Goal: Task Accomplishment & Management: Manage account settings

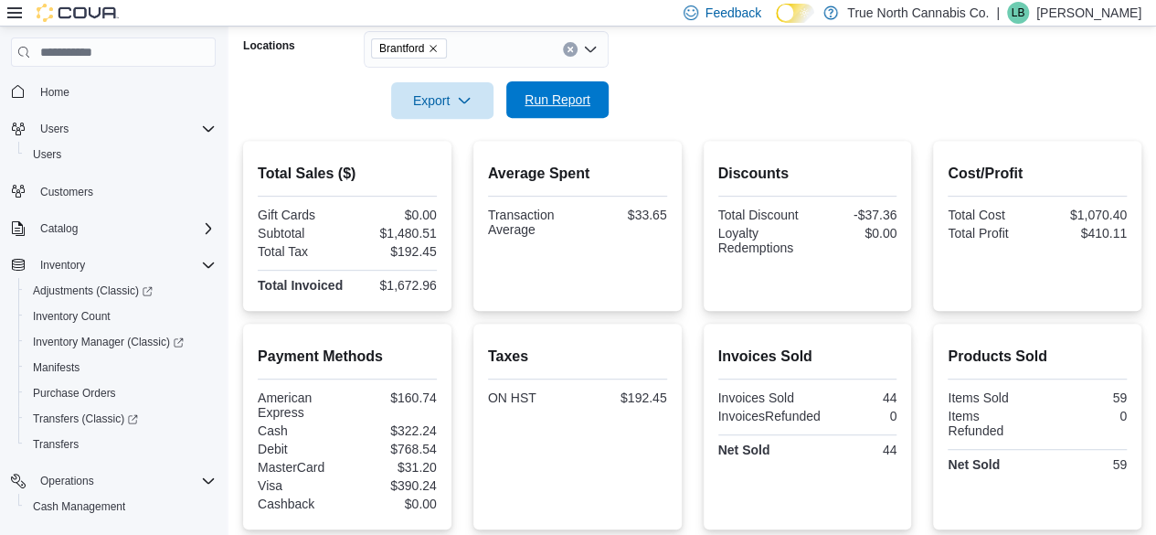
scroll to position [232, 0]
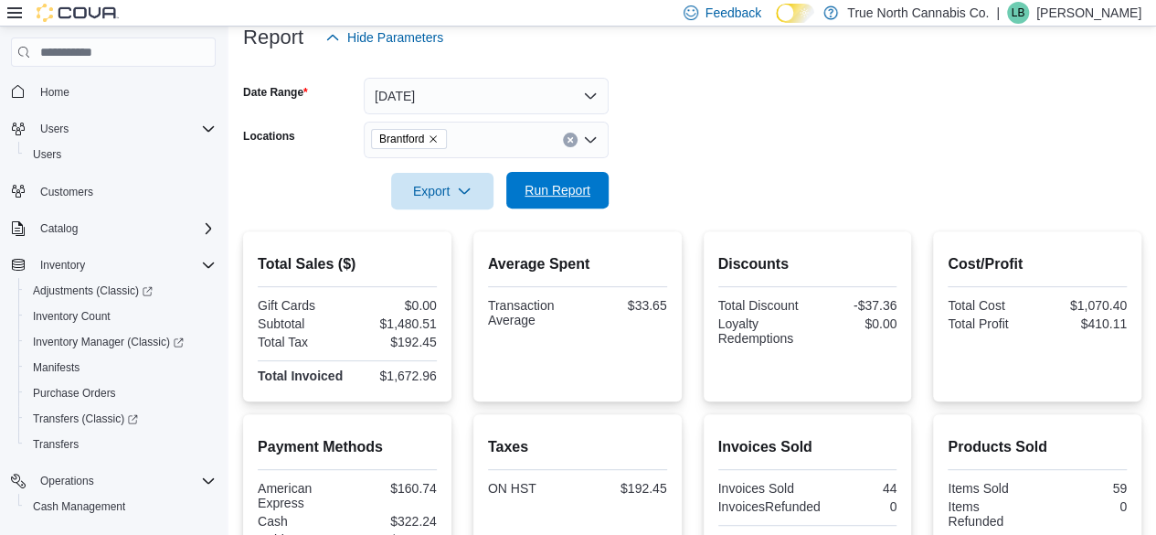
click at [561, 173] on span "Run Report" at bounding box center [557, 190] width 80 height 37
click at [500, 229] on div at bounding box center [692, 220] width 899 height 22
click at [549, 231] on div "Average Spent Transaction Average $33.18" at bounding box center [577, 316] width 208 height 170
drag, startPoint x: 559, startPoint y: 218, endPoint x: 561, endPoint y: 186, distance: 32.0
click at [559, 211] on div at bounding box center [692, 220] width 899 height 22
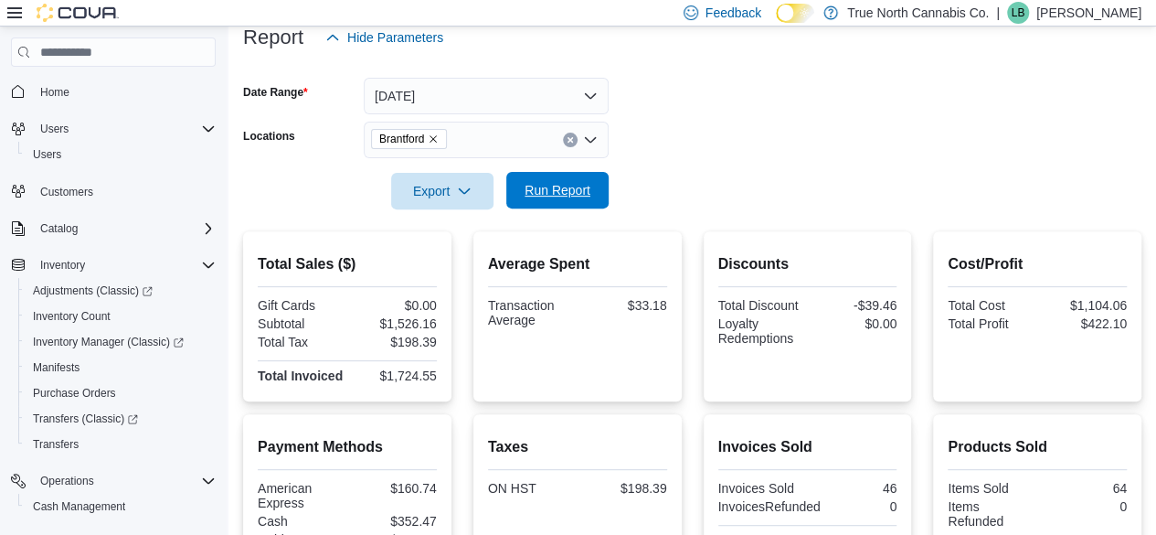
click at [561, 186] on span "Run Report" at bounding box center [558, 190] width 66 height 18
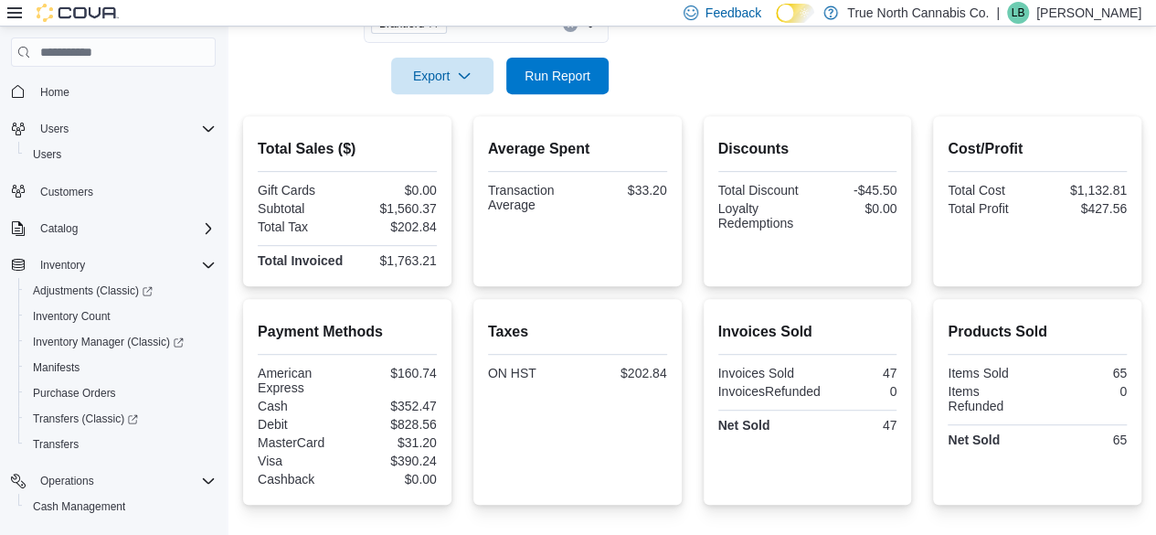
scroll to position [0, 0]
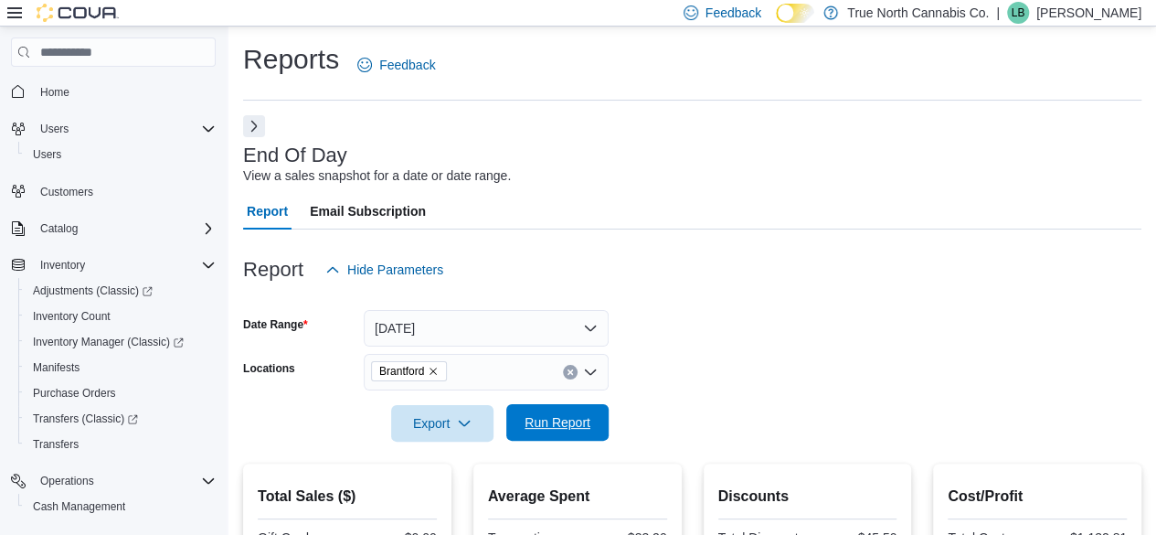
click at [592, 409] on span "Run Report" at bounding box center [557, 422] width 80 height 37
click at [562, 421] on span "Run Report" at bounding box center [558, 422] width 66 height 18
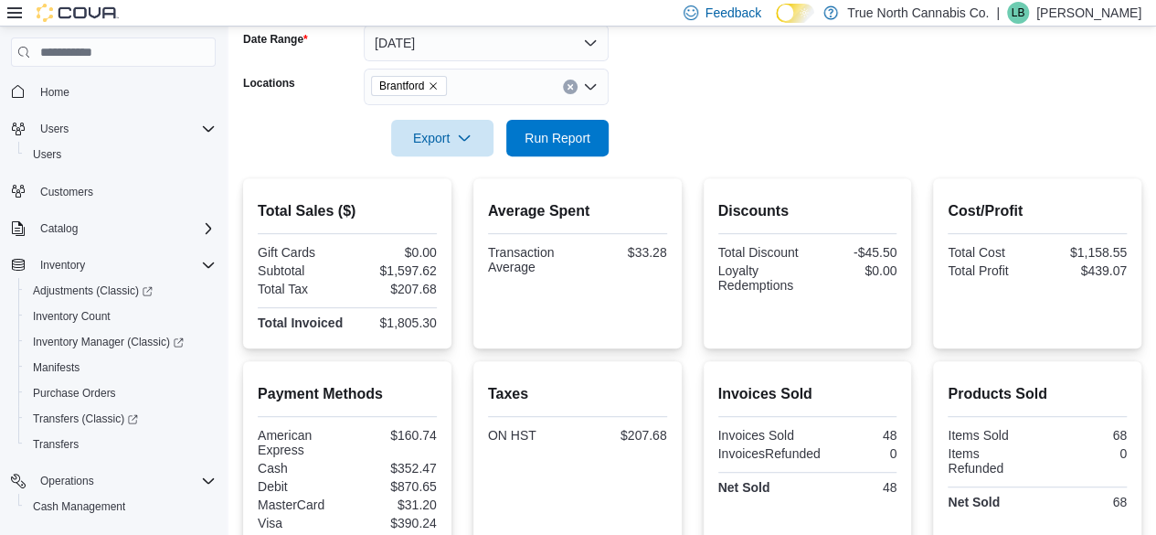
scroll to position [232, 0]
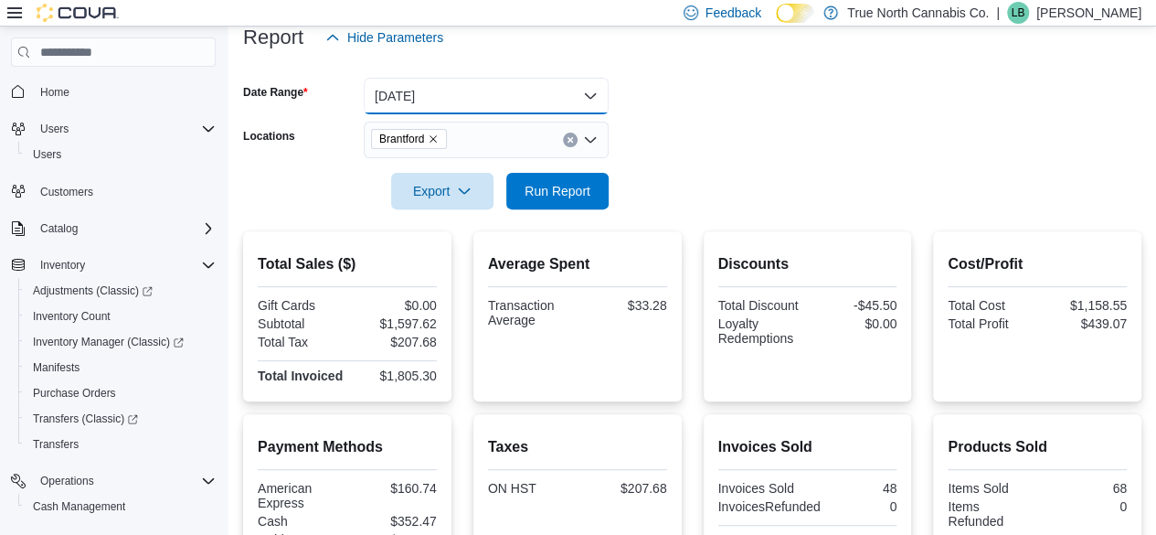
click at [391, 93] on button "Today" at bounding box center [486, 96] width 245 height 37
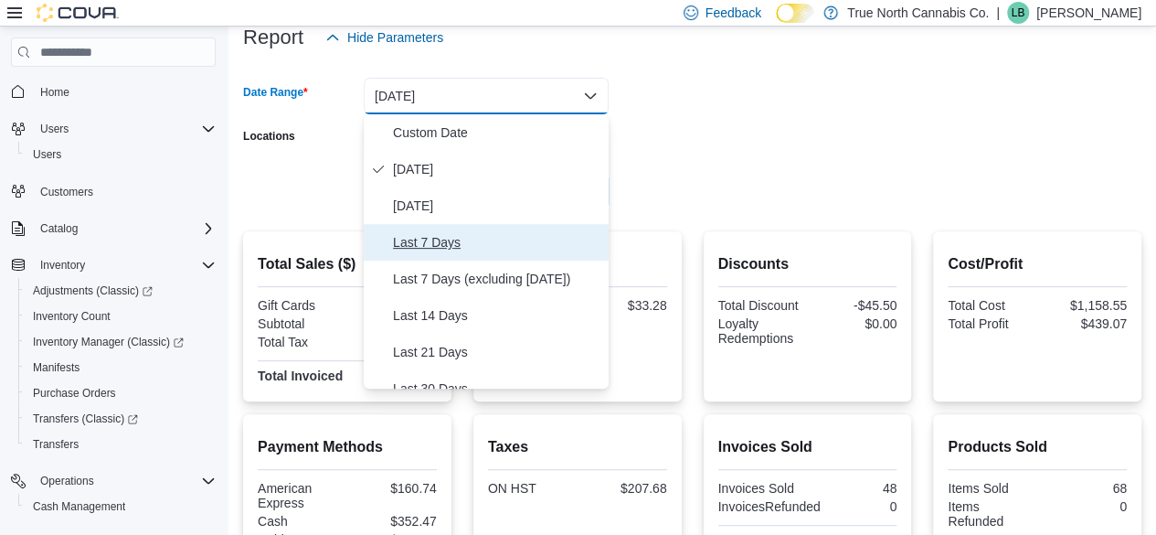
click at [427, 247] on span "Last 7 Days" at bounding box center [497, 242] width 208 height 22
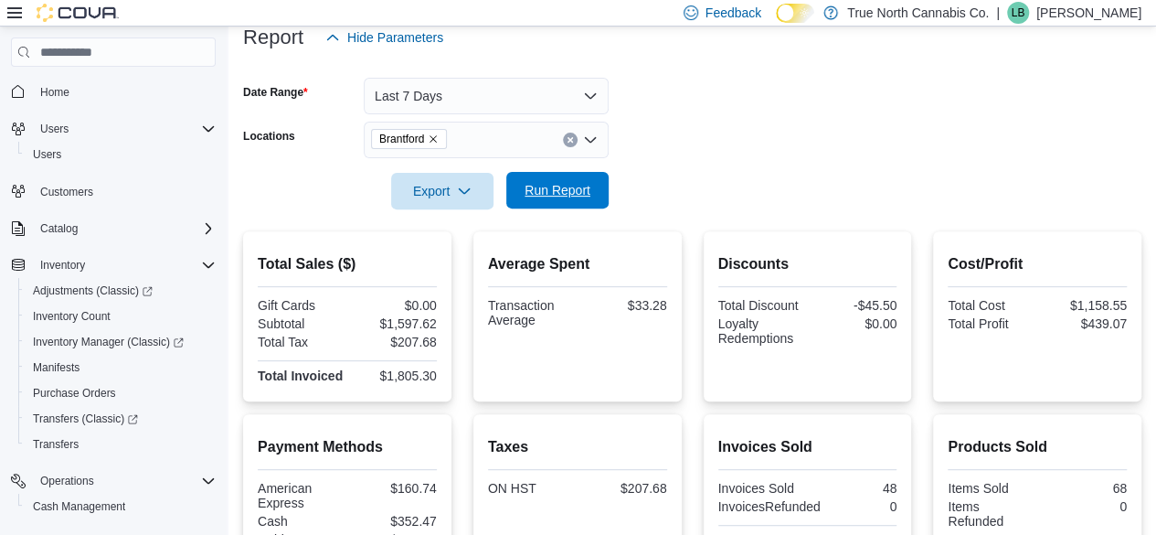
click at [560, 203] on span "Run Report" at bounding box center [557, 190] width 80 height 37
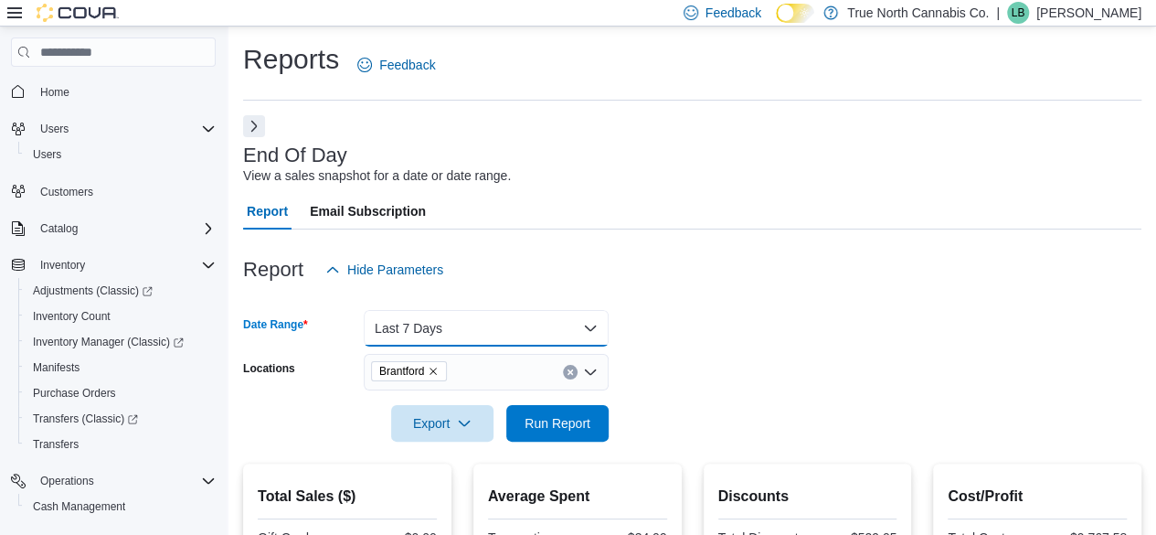
click at [530, 327] on button "Last 7 Days" at bounding box center [486, 328] width 245 height 37
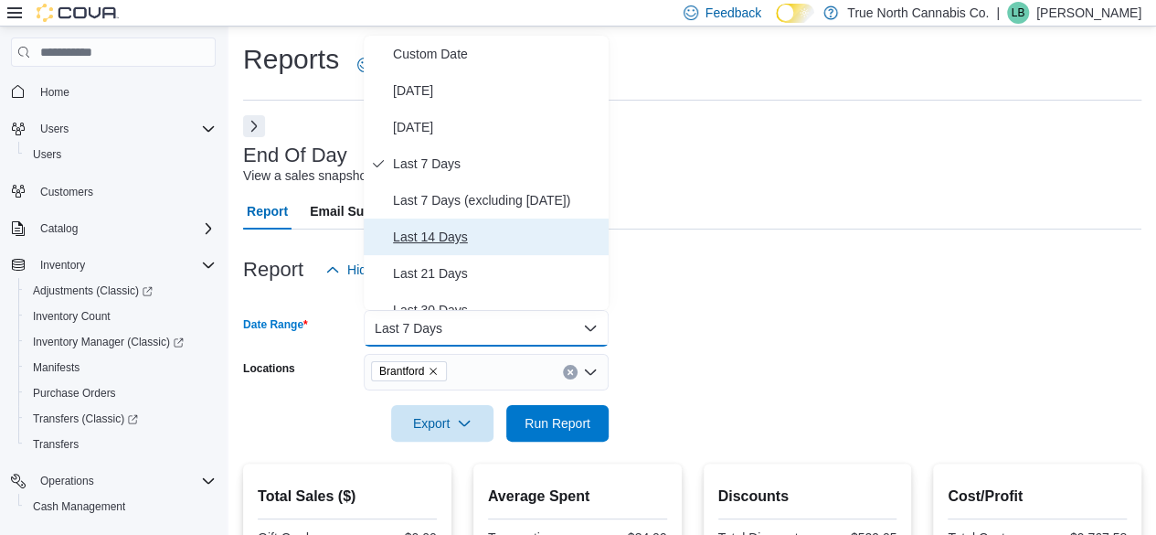
click at [513, 242] on span "Last 14 Days" at bounding box center [497, 237] width 208 height 22
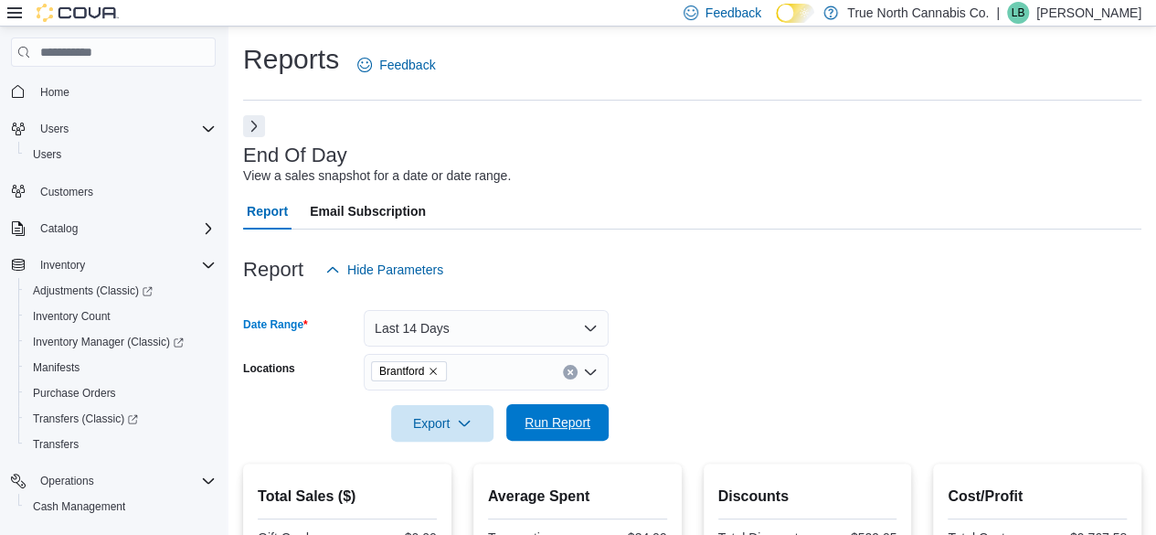
click at [531, 420] on span "Run Report" at bounding box center [558, 422] width 66 height 18
click at [497, 326] on button "Last 14 Days" at bounding box center [486, 328] width 245 height 37
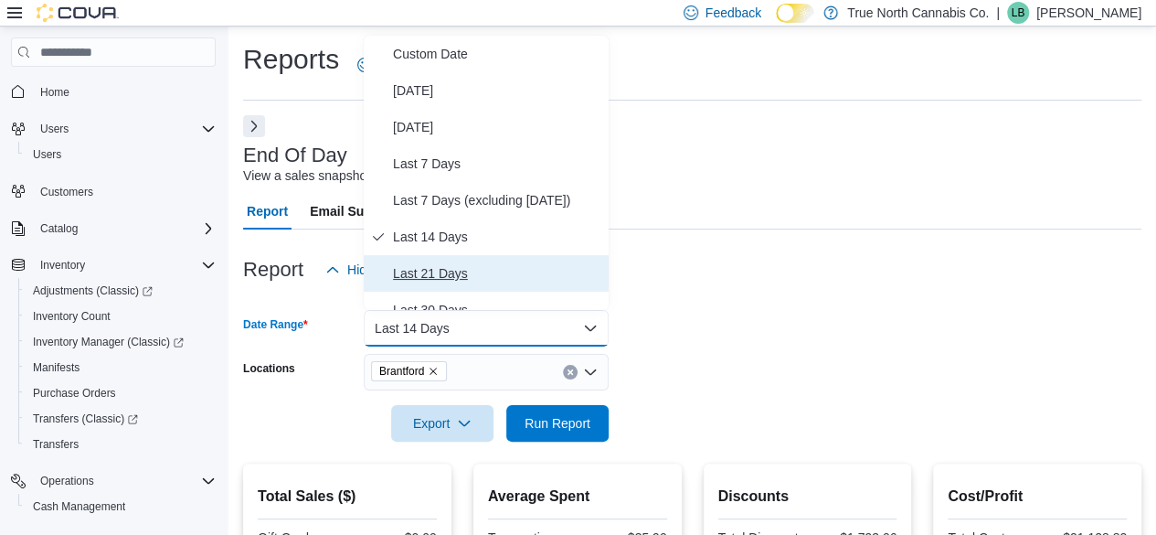
click at [509, 264] on span "Last 21 Days" at bounding box center [497, 273] width 208 height 22
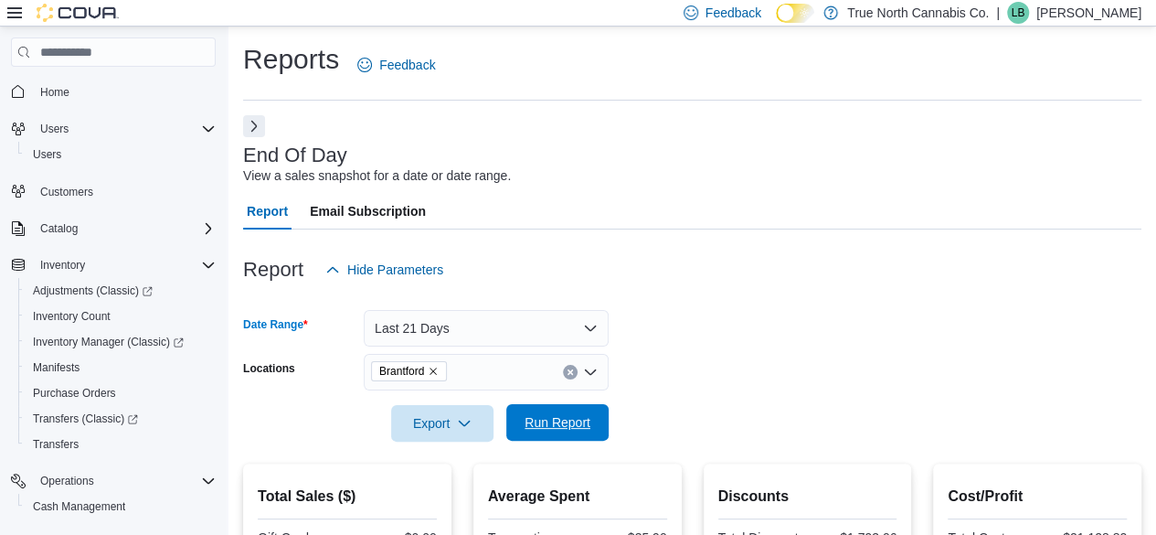
drag, startPoint x: 561, startPoint y: 443, endPoint x: 592, endPoint y: 405, distance: 49.4
click at [562, 443] on div at bounding box center [692, 453] width 899 height 22
click at [592, 405] on div "Export Run Report" at bounding box center [426, 423] width 366 height 37
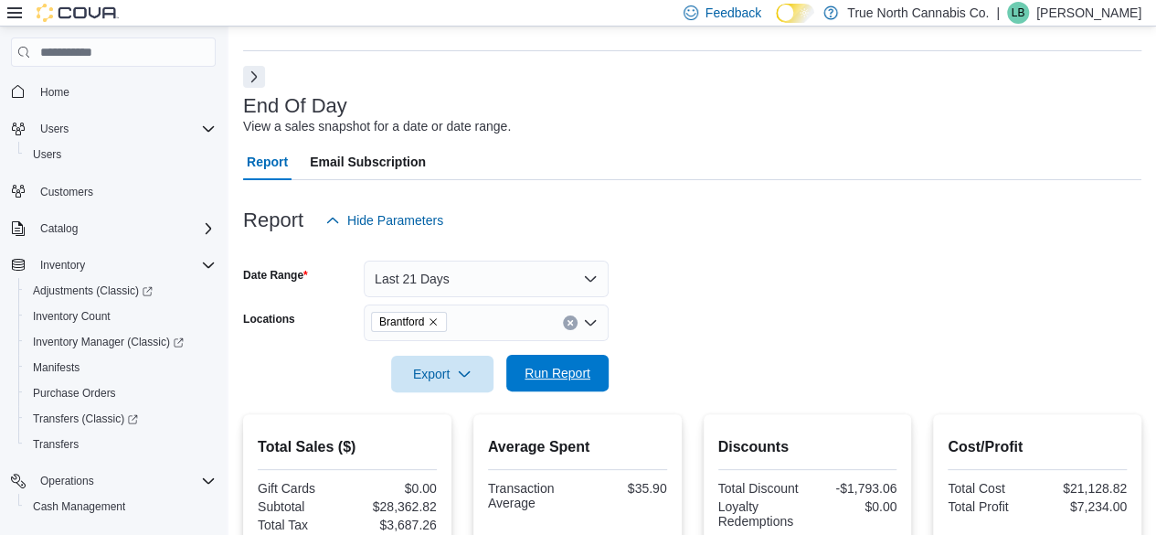
click at [568, 387] on span "Run Report" at bounding box center [557, 373] width 80 height 37
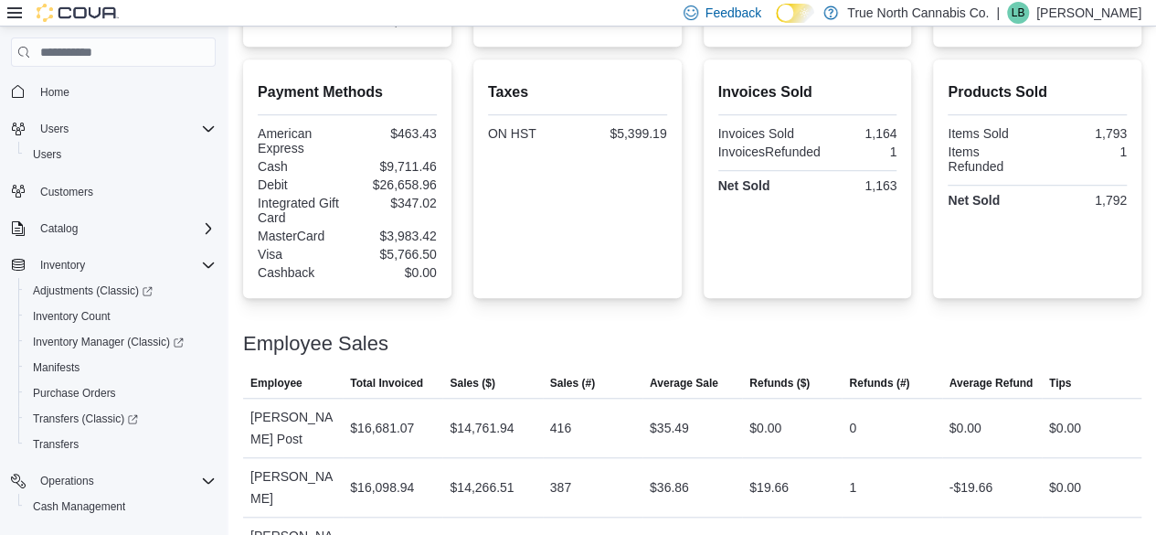
scroll to position [598, 0]
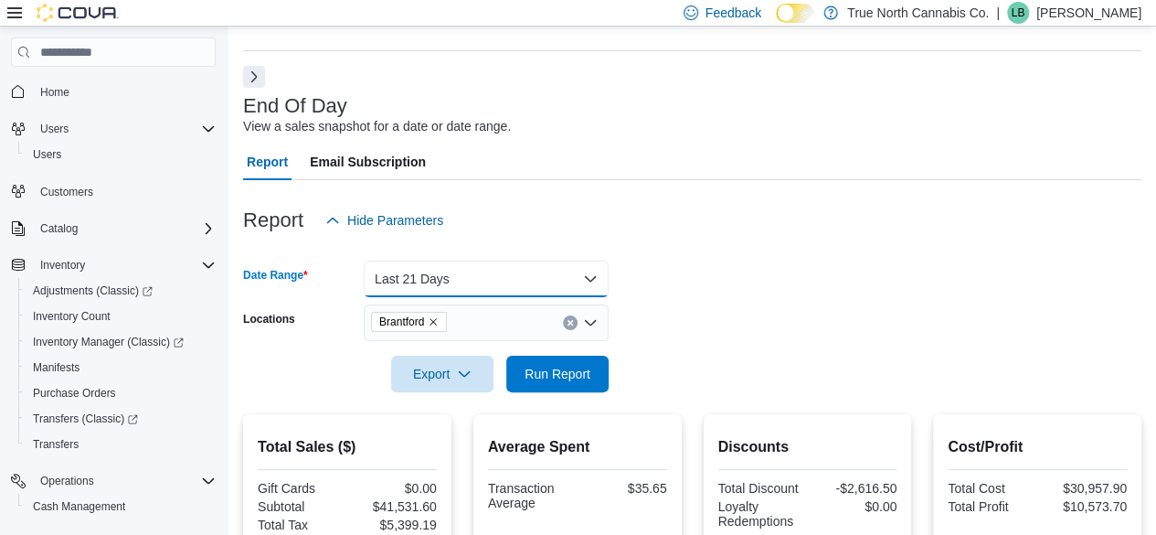
click at [493, 268] on button "Last 21 Days" at bounding box center [486, 279] width 245 height 37
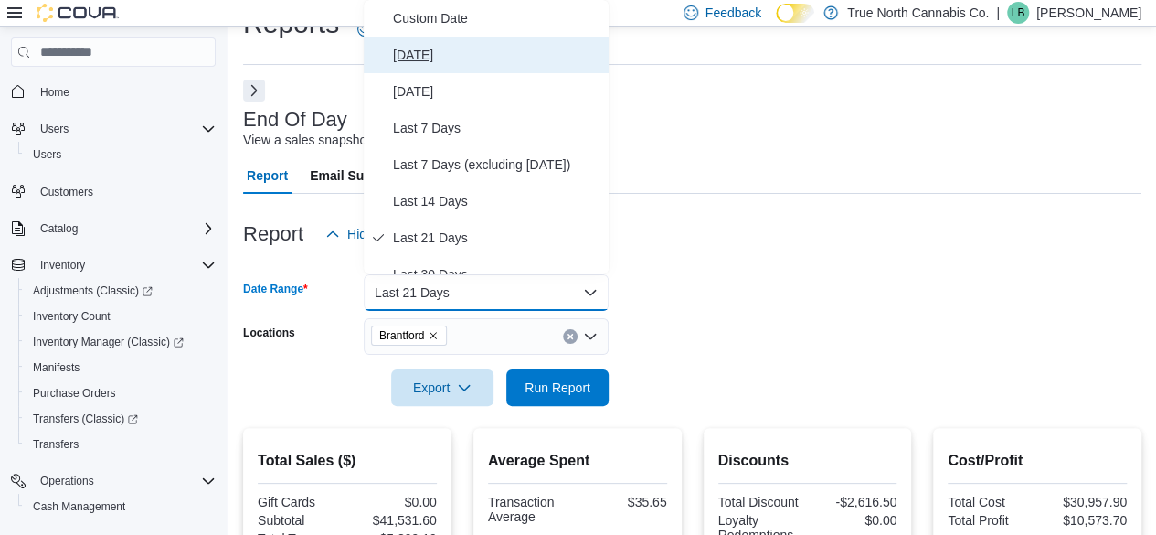
click at [545, 40] on button "Today" at bounding box center [486, 55] width 245 height 37
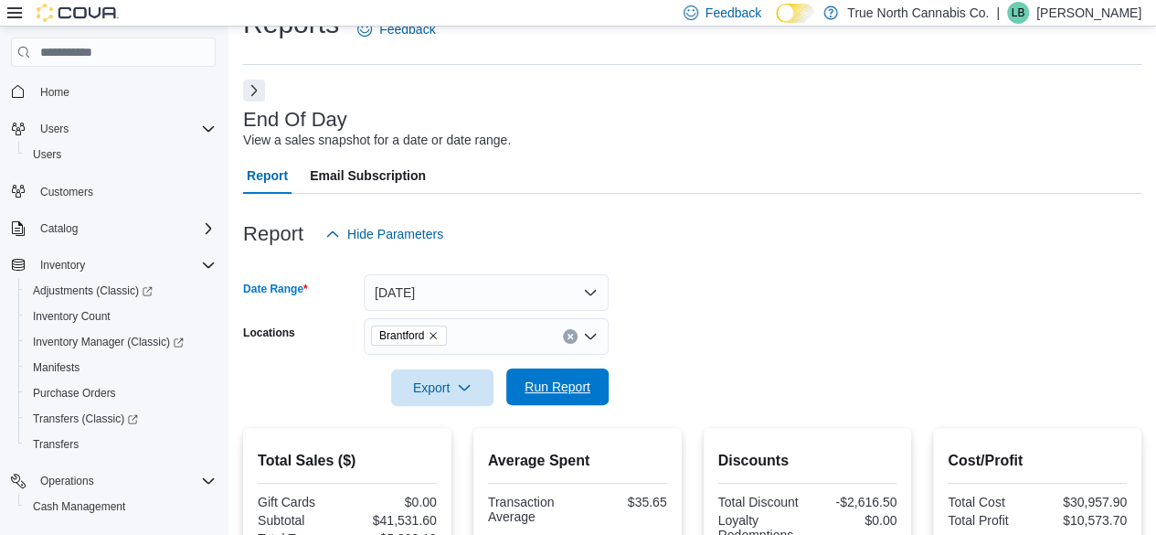
click at [578, 381] on span "Run Report" at bounding box center [558, 387] width 66 height 18
click at [562, 406] on div at bounding box center [692, 417] width 899 height 22
click at [620, 398] on form "Date Range Today Locations Brantford Export Run Report" at bounding box center [692, 329] width 899 height 154
click at [590, 398] on form "Date Range Today Locations Brantford Export Run Report" at bounding box center [692, 329] width 899 height 154
click at [555, 379] on span "Run Report" at bounding box center [558, 387] width 66 height 18
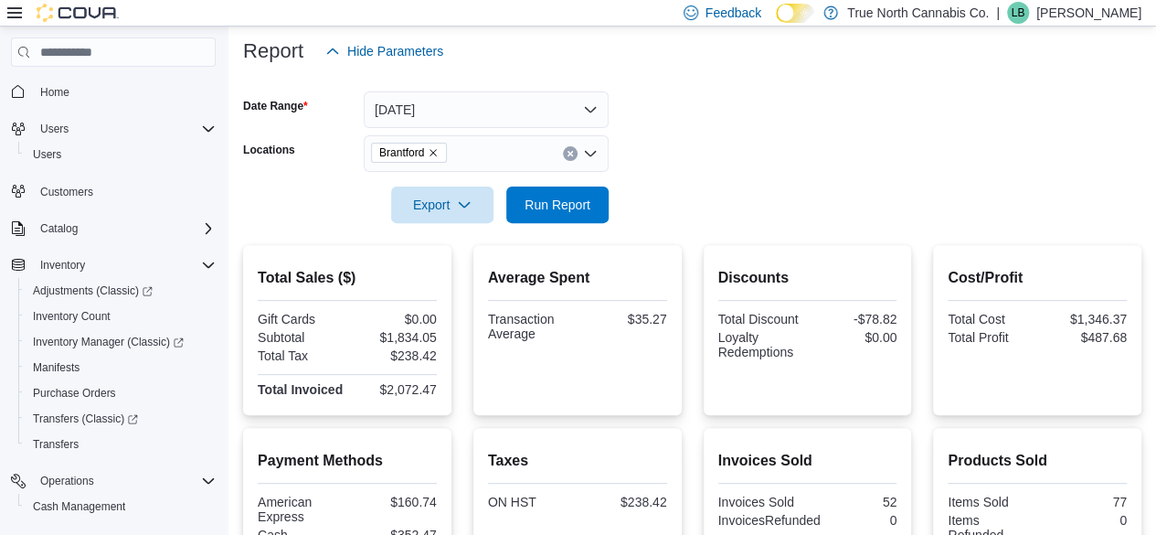
scroll to position [506, 0]
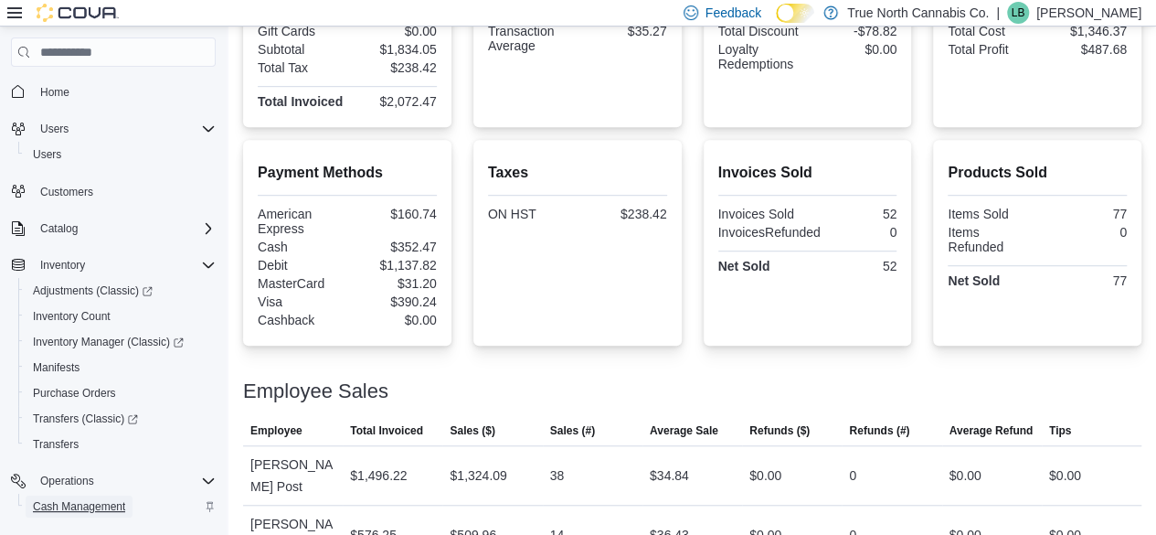
click at [53, 505] on span "Cash Management" at bounding box center [79, 506] width 92 height 15
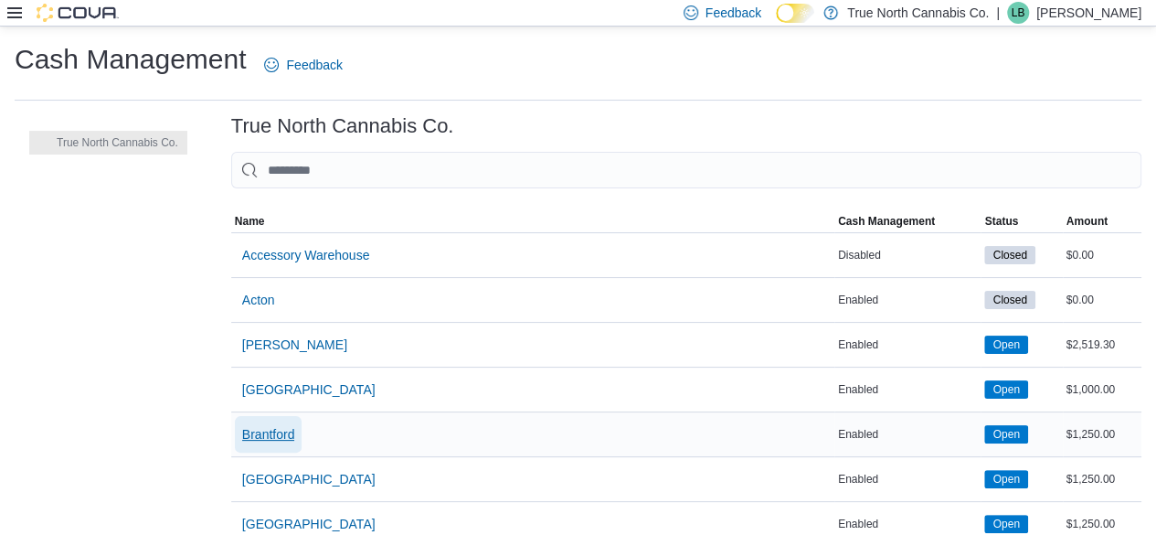
click at [256, 432] on span "Brantford" at bounding box center [268, 434] width 53 height 18
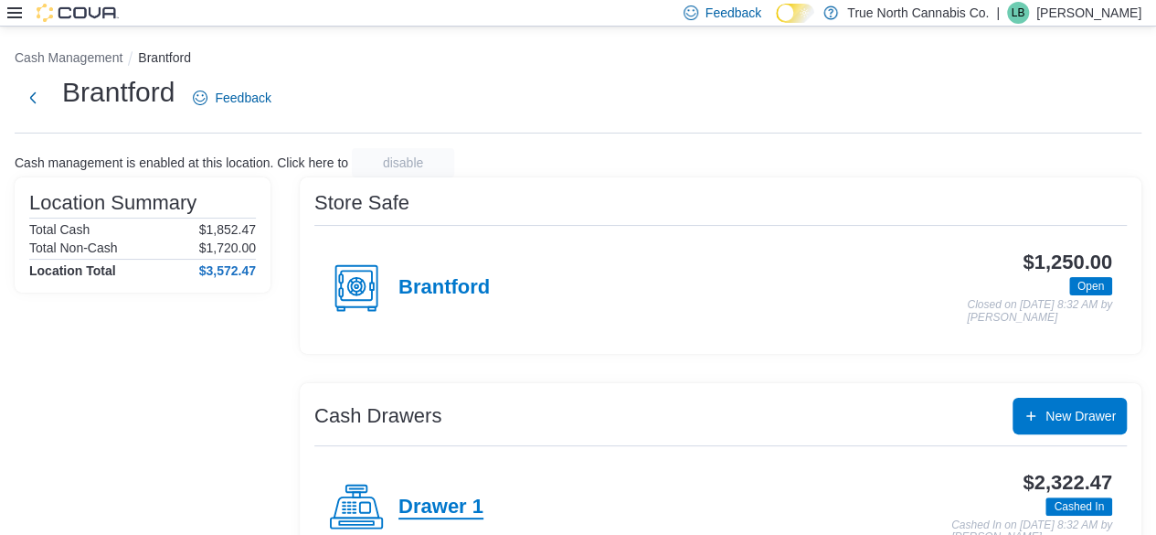
click at [479, 508] on h4 "Drawer 1" at bounding box center [441, 507] width 85 height 24
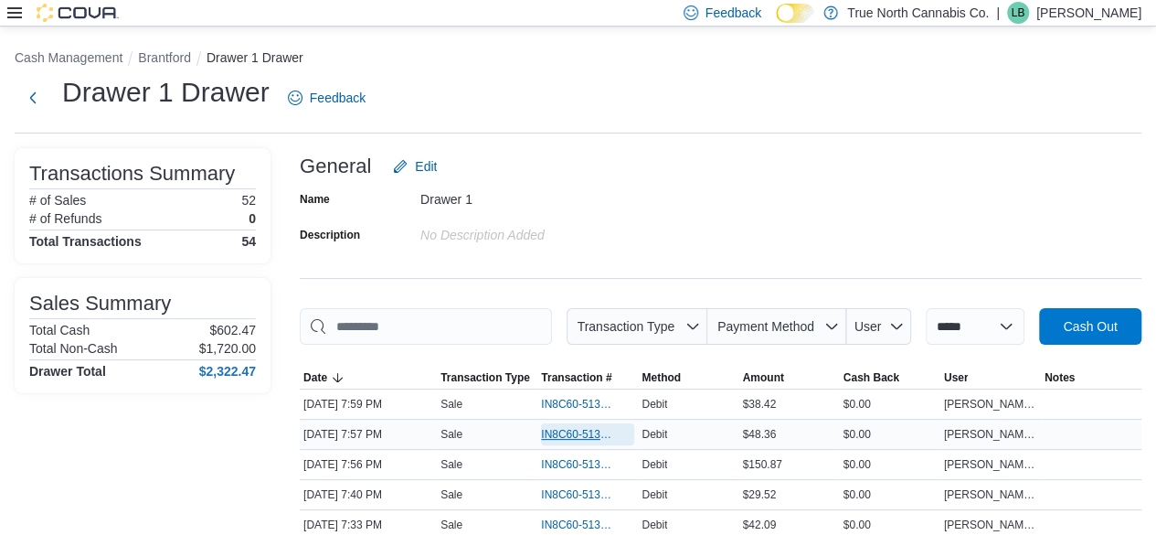
click at [579, 424] on span "IN8C60-5131366" at bounding box center [587, 434] width 93 height 22
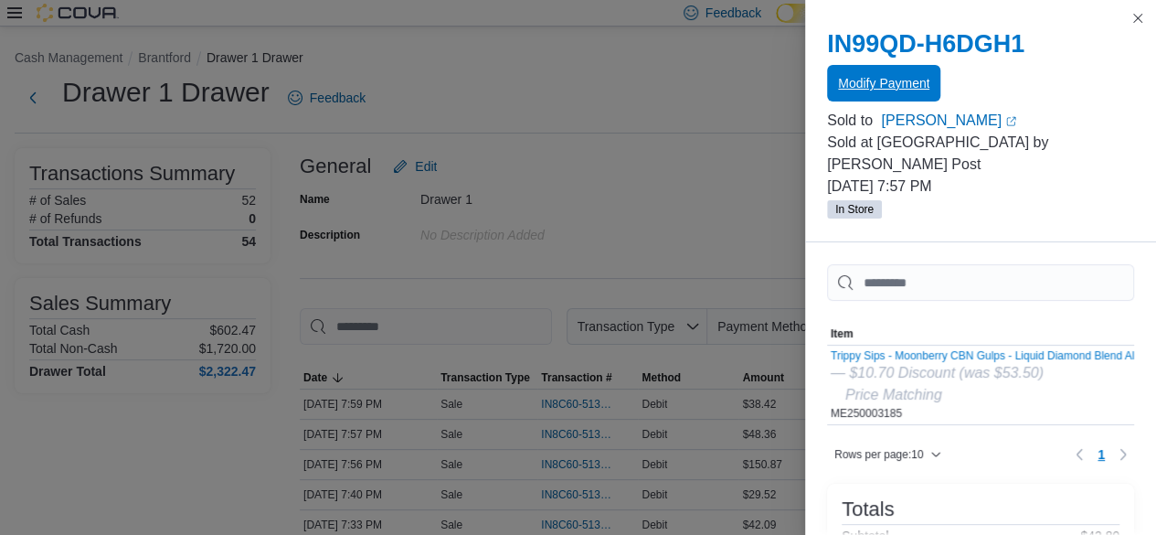
click at [863, 86] on span "Modify Payment" at bounding box center [883, 83] width 91 height 18
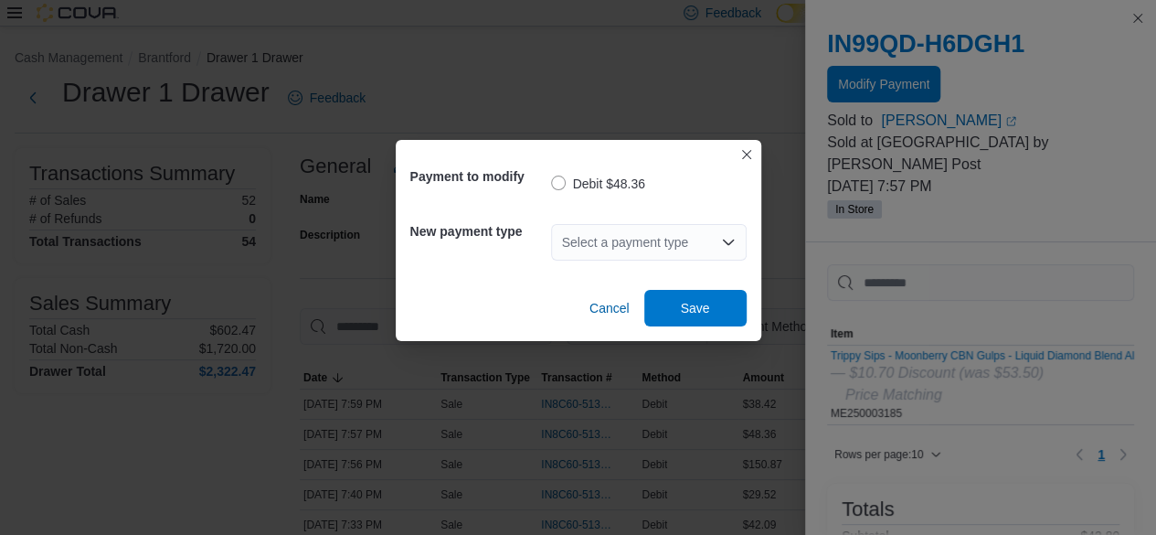
click at [609, 233] on div "Select a payment type" at bounding box center [649, 242] width 196 height 37
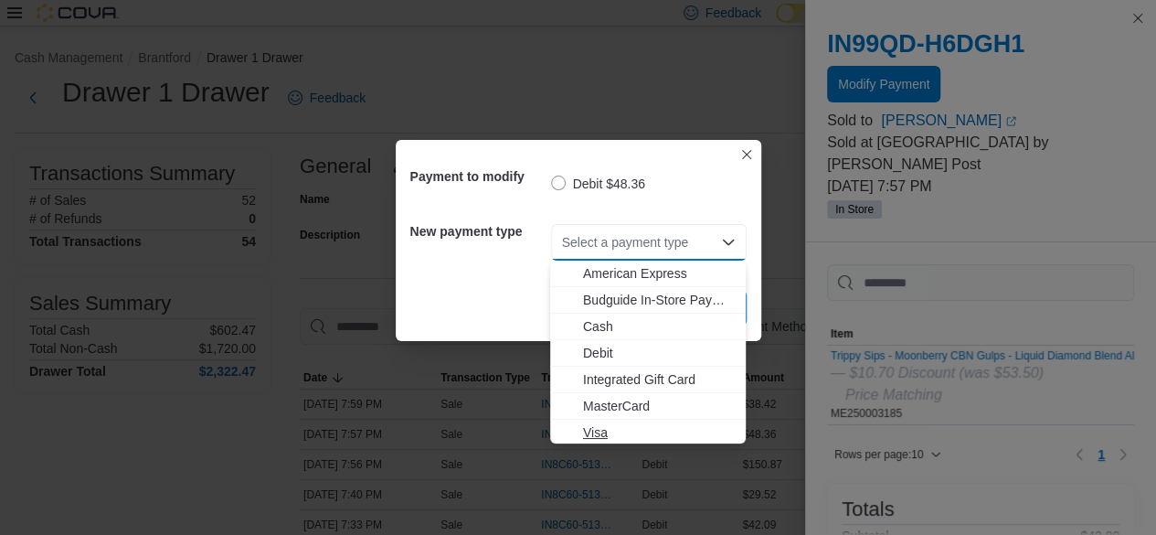
click at [647, 423] on span "Visa" at bounding box center [659, 432] width 152 height 18
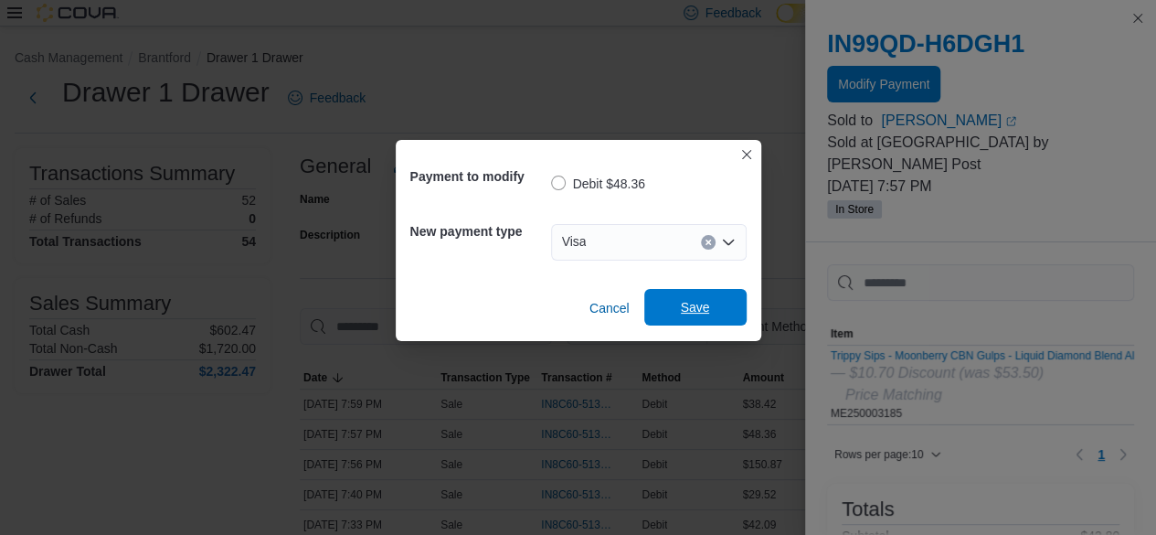
click at [697, 303] on span "Save" at bounding box center [695, 307] width 29 height 18
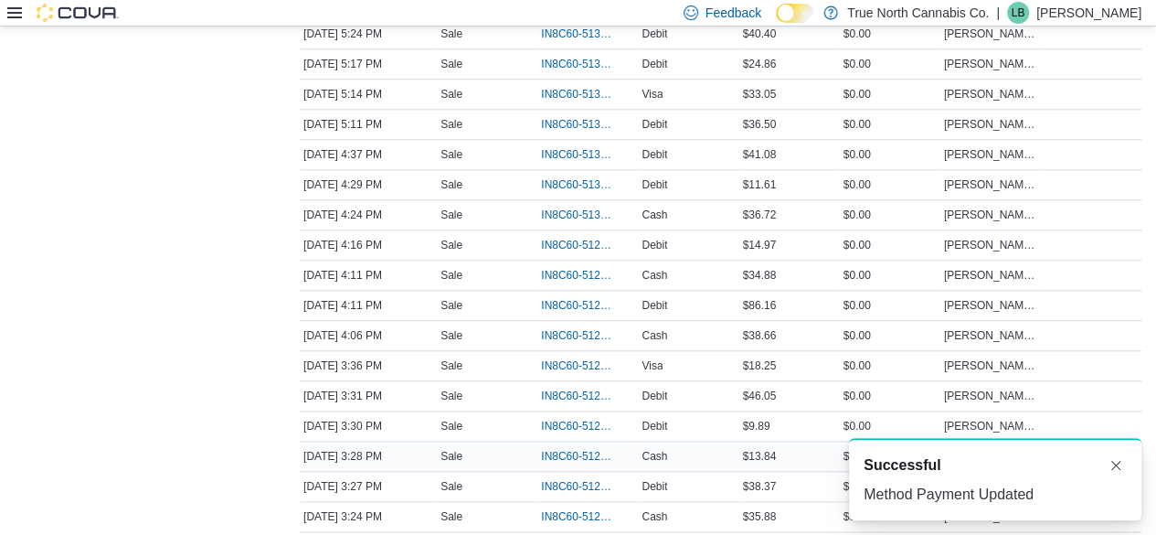
scroll to position [1005, 0]
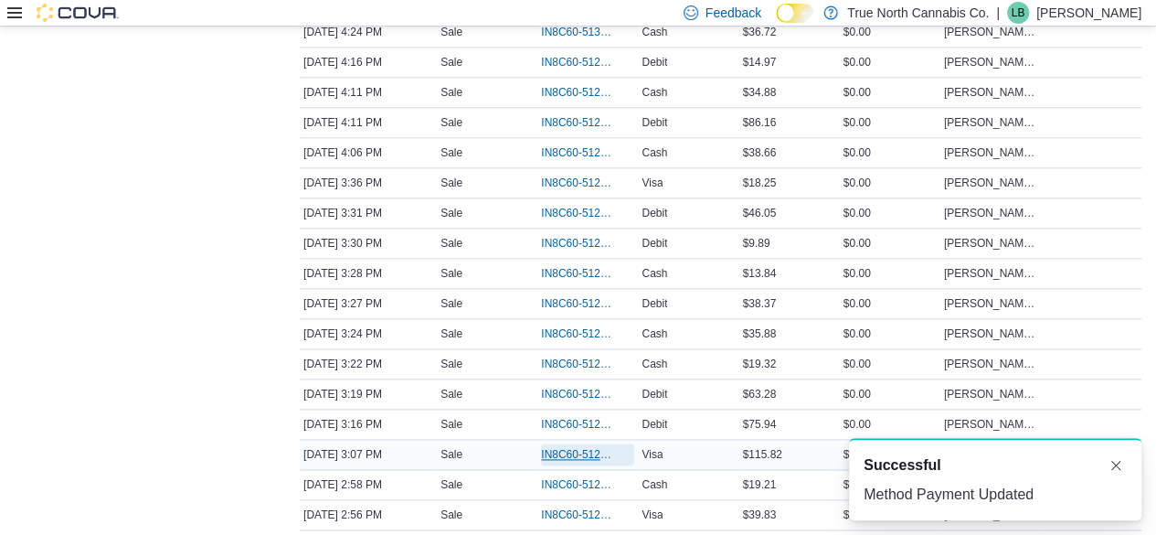
click at [603, 447] on span "IN8C60-5129575" at bounding box center [578, 454] width 75 height 15
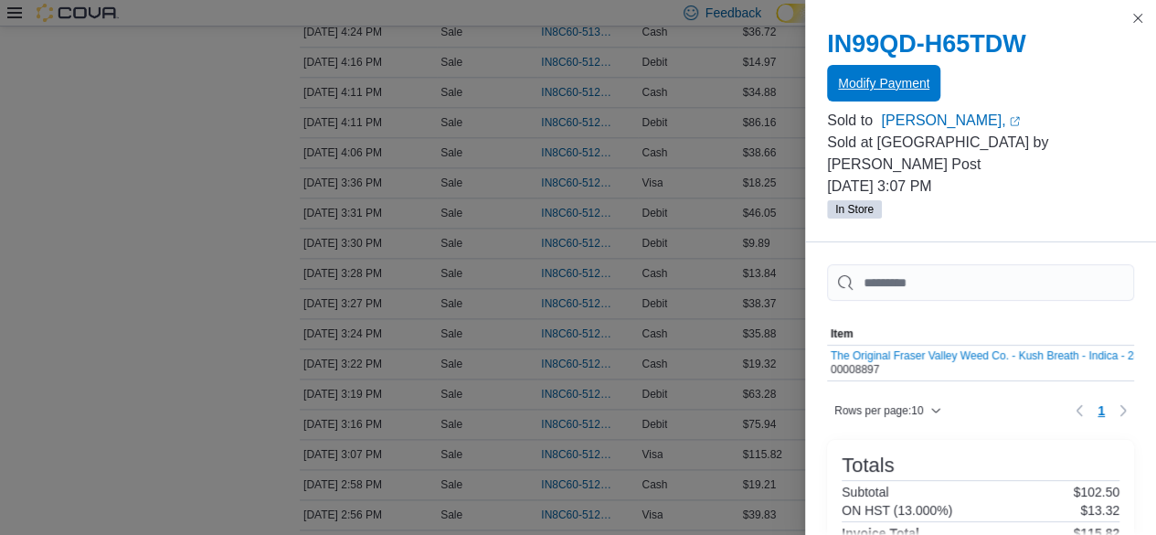
click at [934, 73] on button "Modify Payment" at bounding box center [883, 83] width 113 height 37
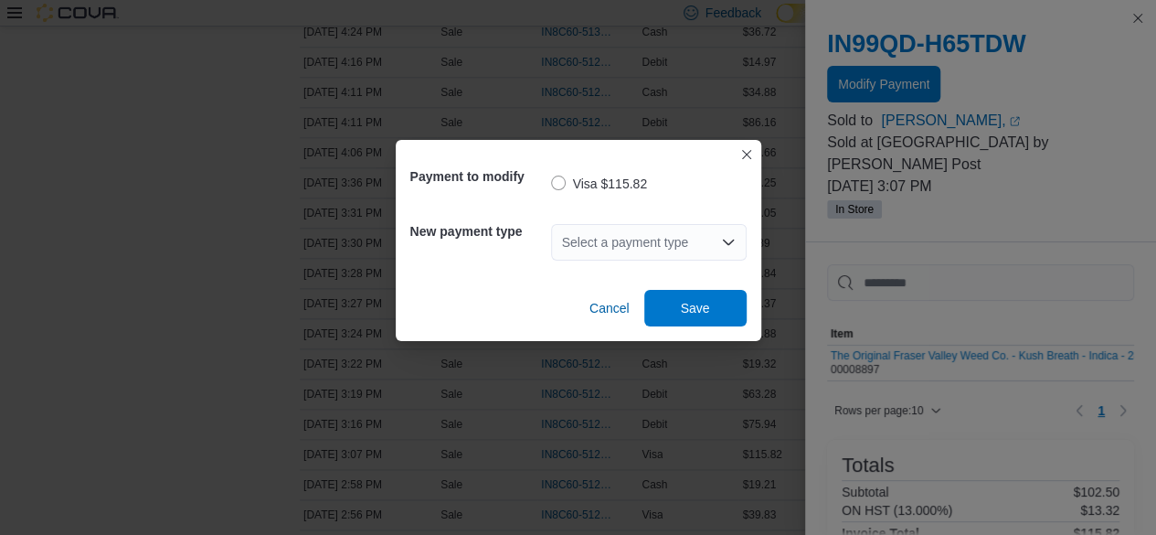
click at [679, 250] on div "Select a payment type" at bounding box center [649, 242] width 196 height 37
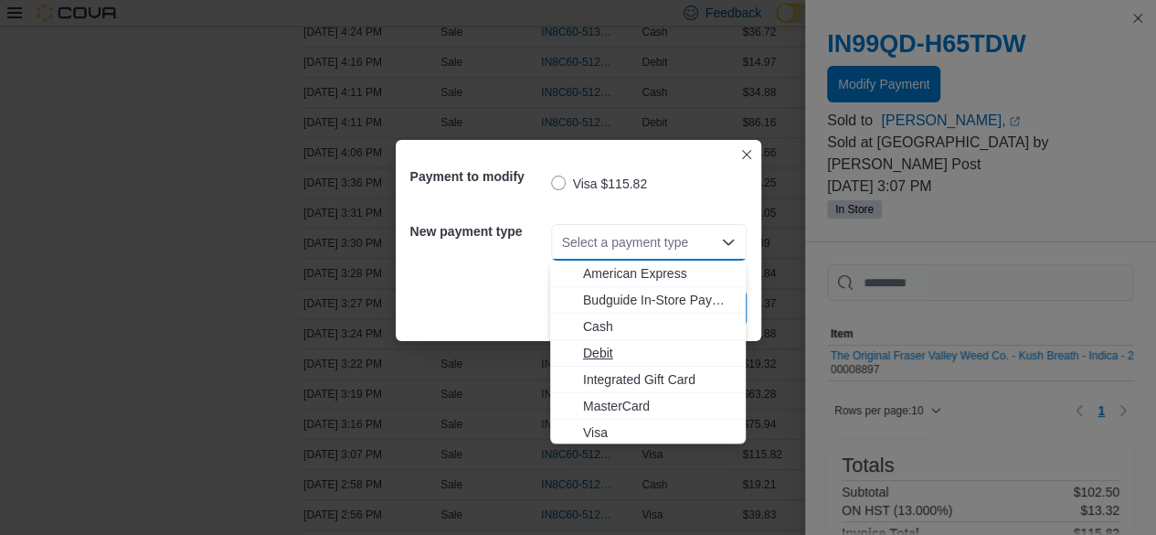
click at [671, 348] on span "Debit" at bounding box center [659, 353] width 152 height 18
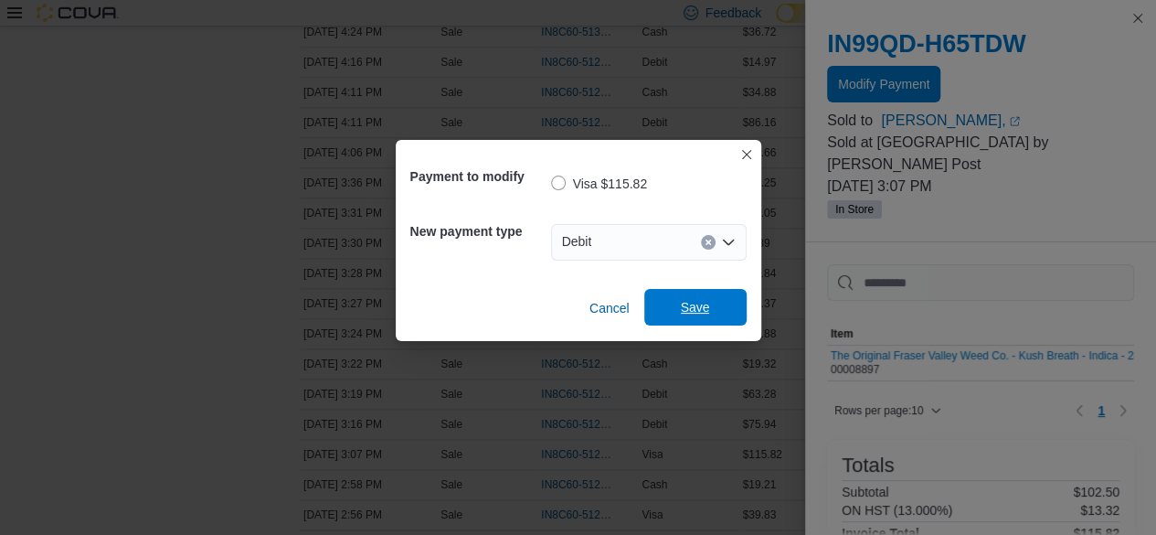
click at [695, 293] on span "Save" at bounding box center [695, 307] width 80 height 37
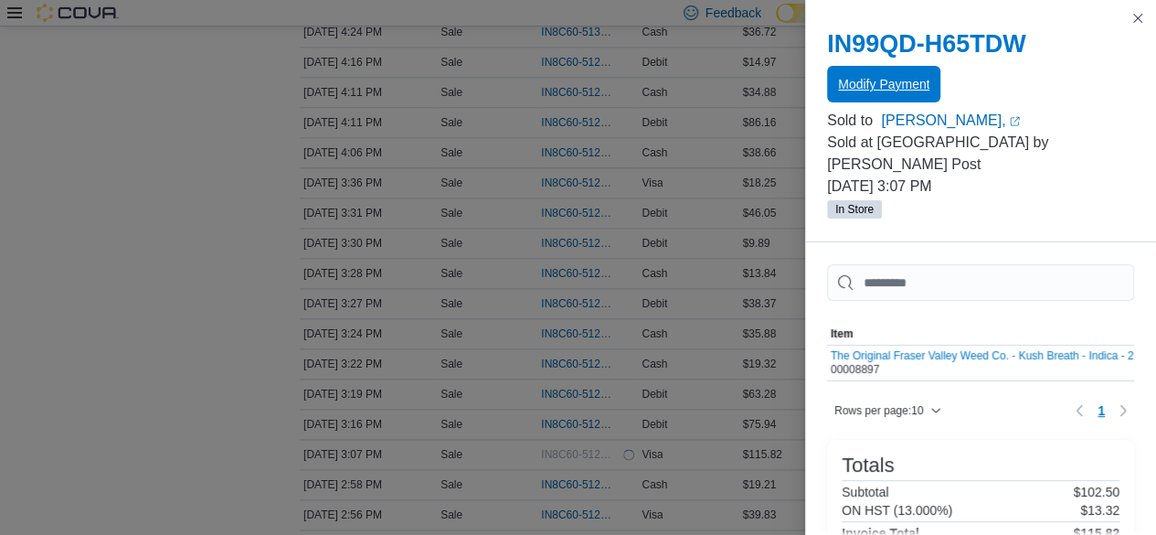
scroll to position [0, 0]
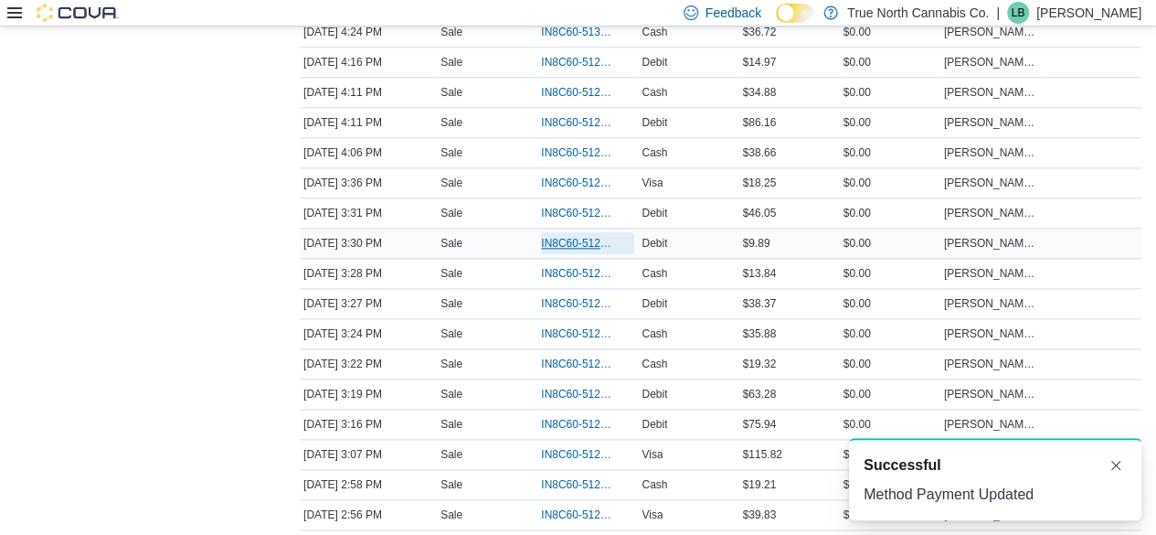
click at [582, 237] on span "IN8C60-5129698" at bounding box center [578, 243] width 75 height 15
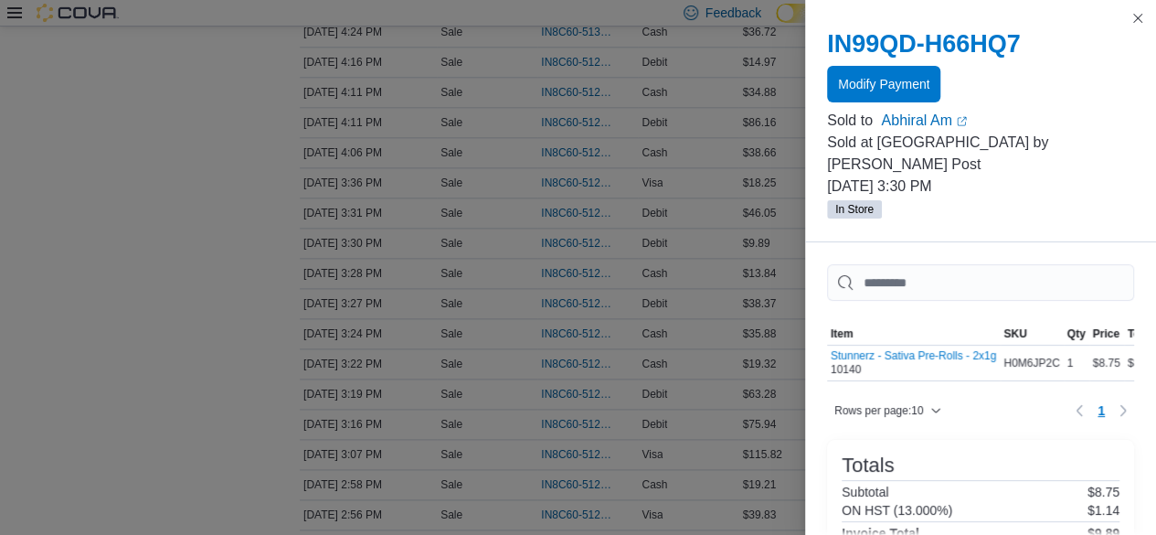
click at [867, 109] on div at bounding box center [980, 105] width 307 height 7
click at [892, 69] on span "Modify Payment" at bounding box center [883, 83] width 91 height 37
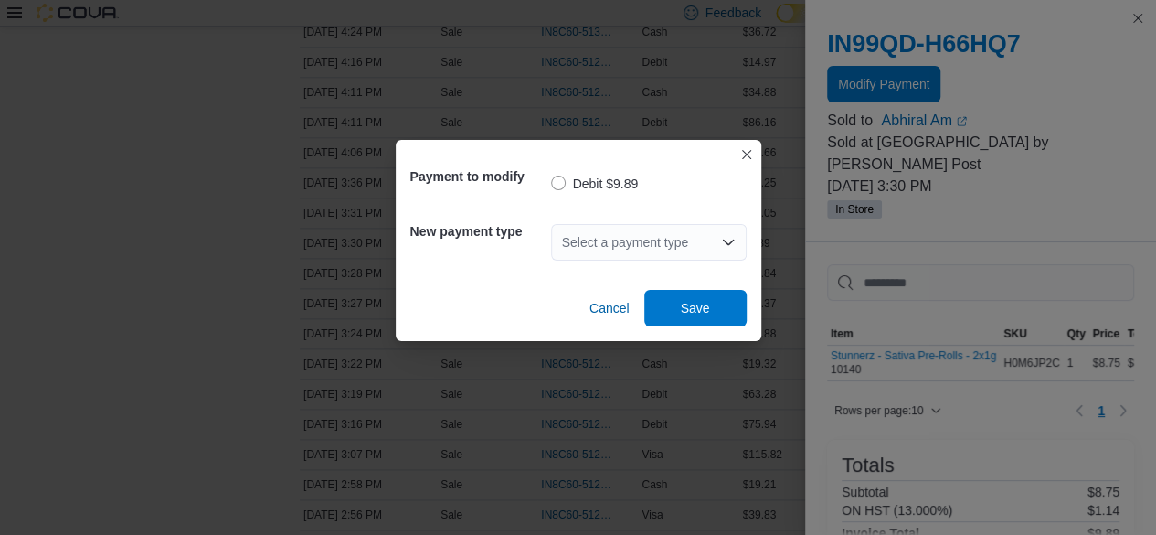
click at [703, 236] on div "Select a payment type" at bounding box center [649, 242] width 196 height 37
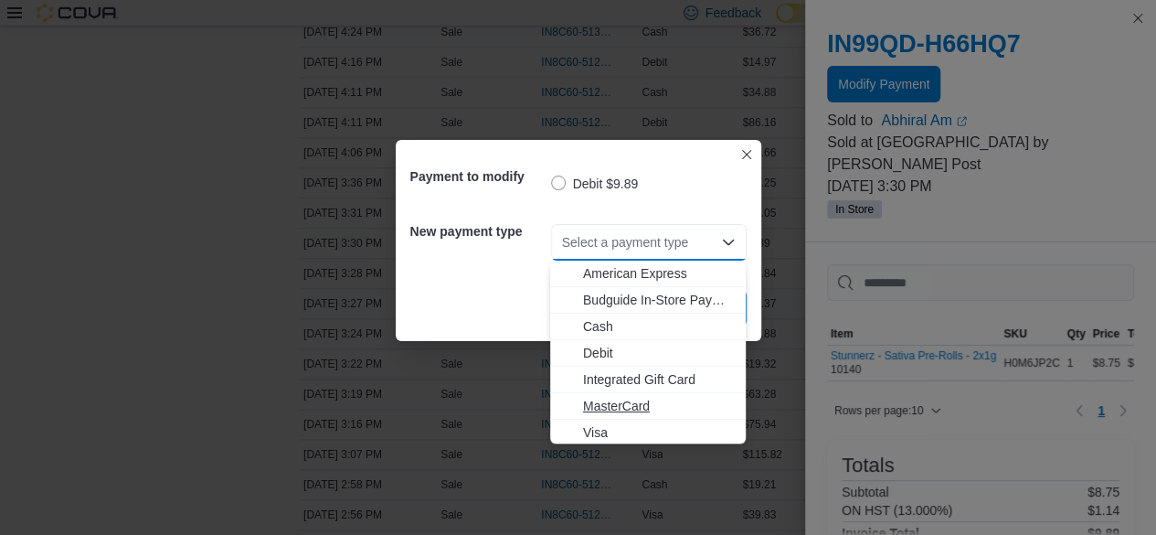
click at [654, 412] on span "MasterCard" at bounding box center [659, 406] width 152 height 18
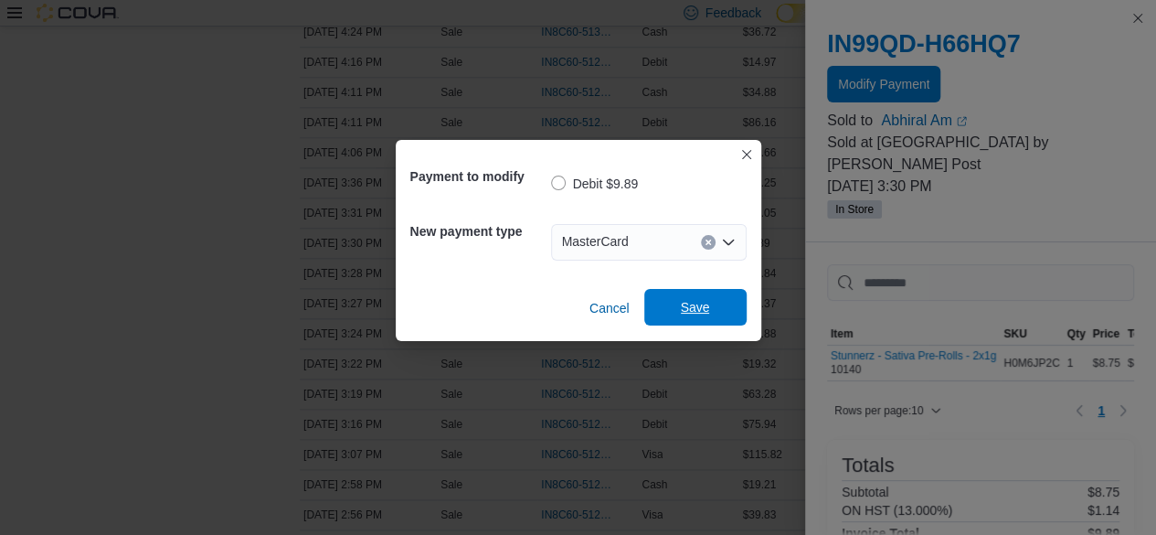
click at [689, 322] on span "Save" at bounding box center [695, 307] width 80 height 37
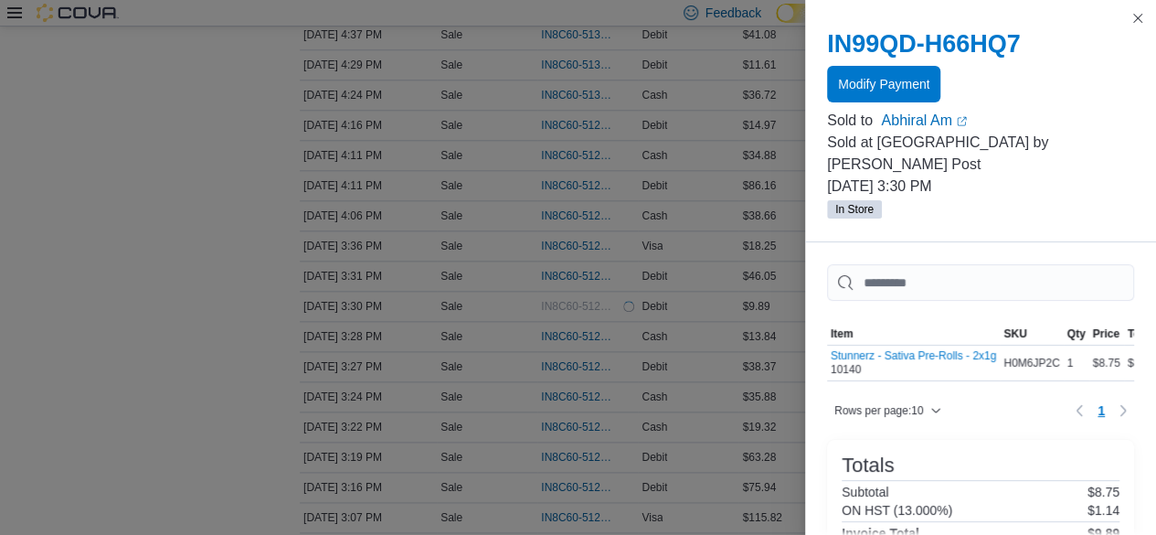
scroll to position [914, 0]
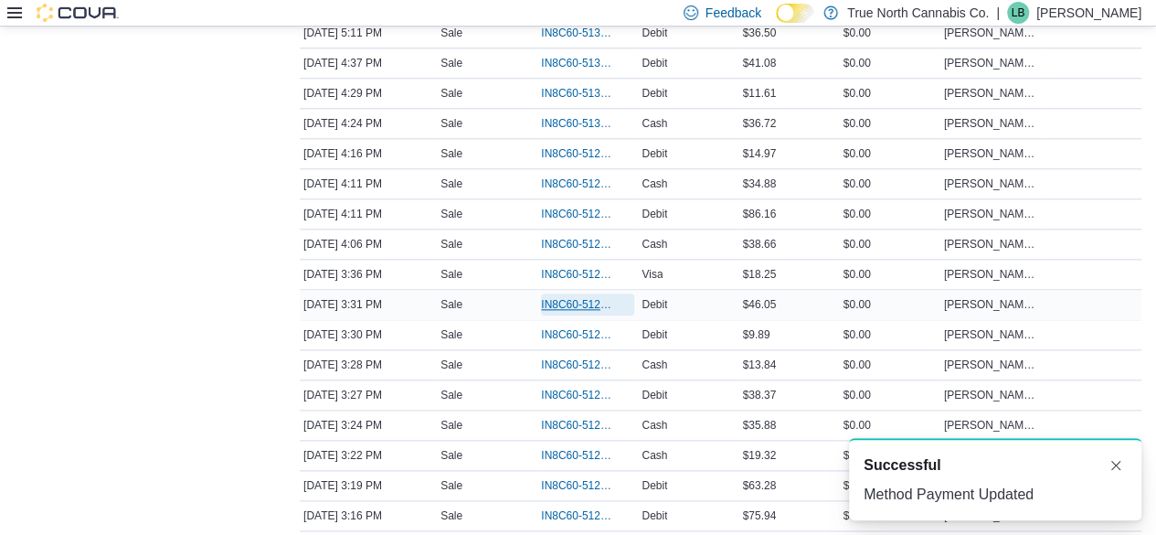
click at [585, 301] on span "IN8C60-5129708" at bounding box center [578, 304] width 75 height 15
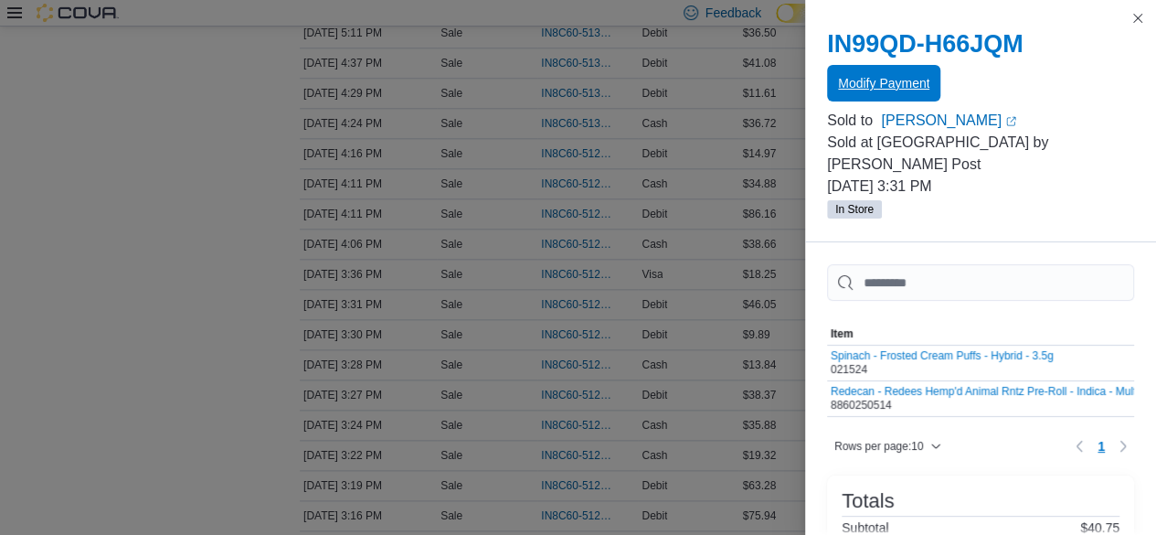
click at [885, 85] on span "Modify Payment" at bounding box center [883, 83] width 91 height 18
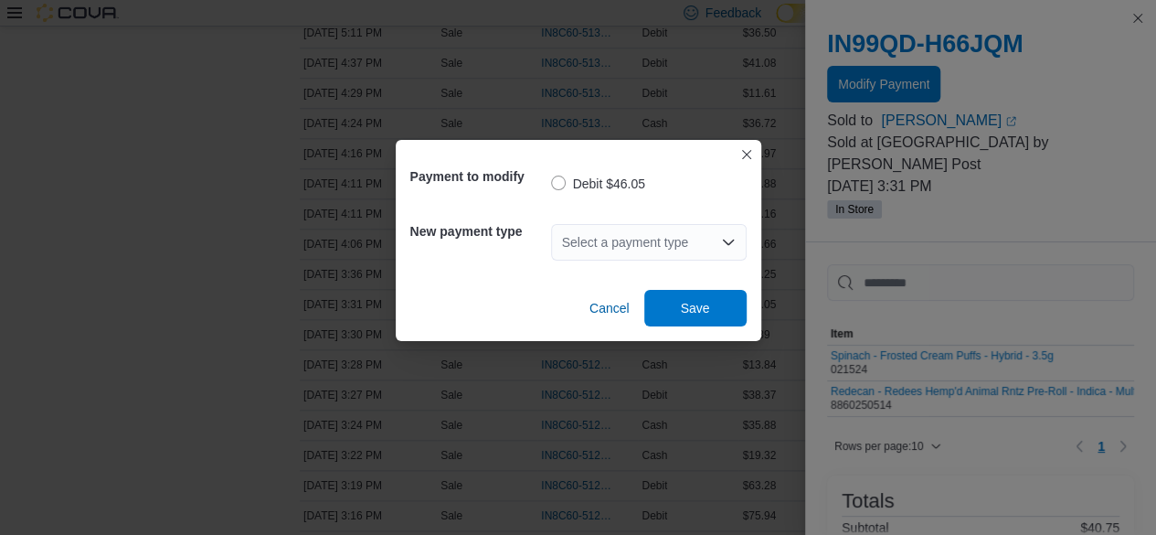
click at [663, 248] on div "Select a payment type" at bounding box center [649, 242] width 196 height 37
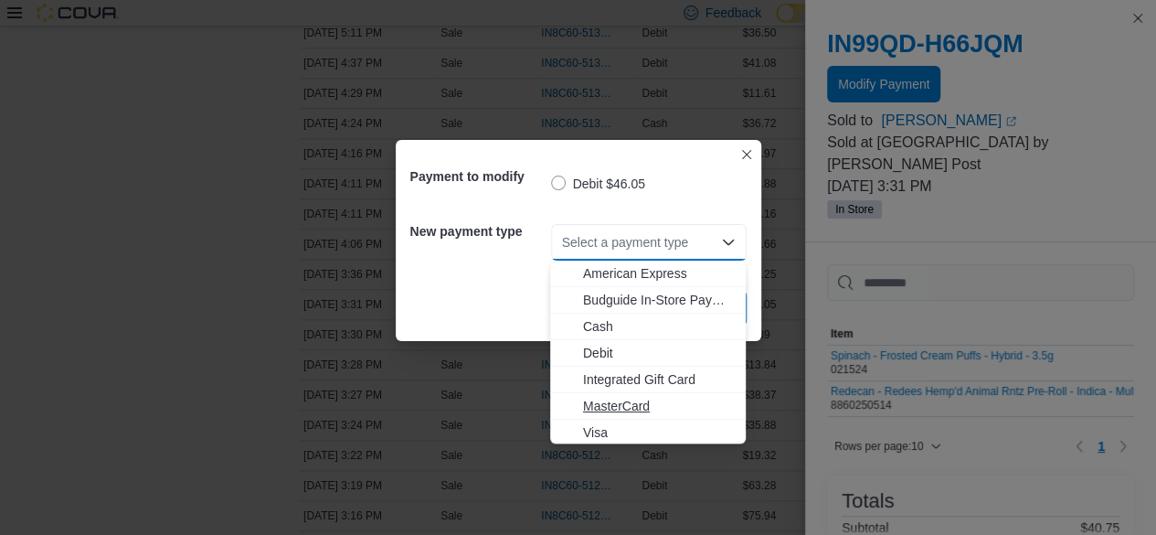
click at [663, 405] on span "MasterCard" at bounding box center [659, 406] width 152 height 18
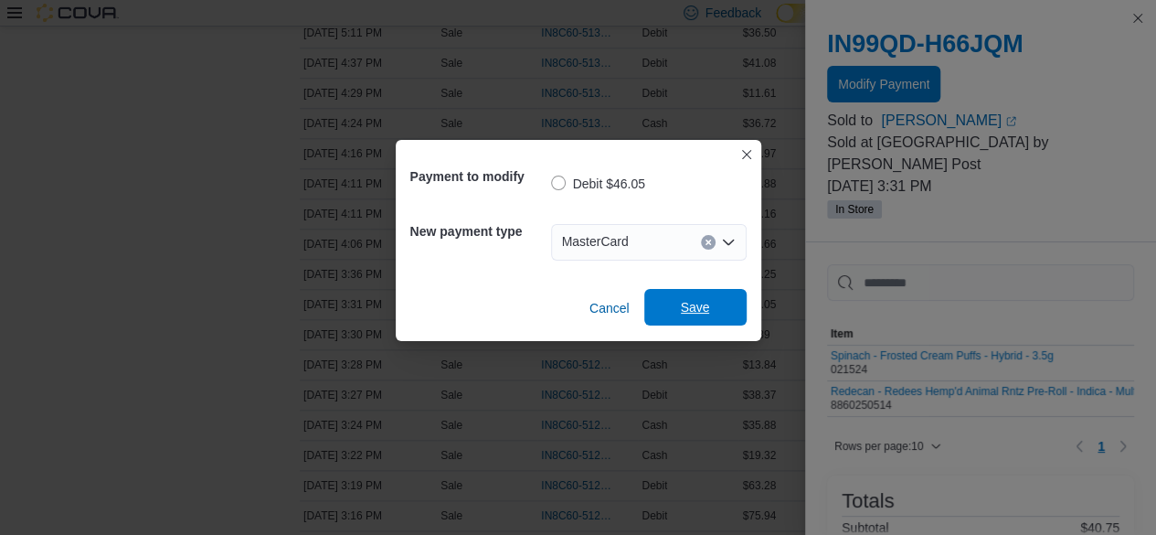
click at [698, 304] on span "Save" at bounding box center [695, 307] width 29 height 18
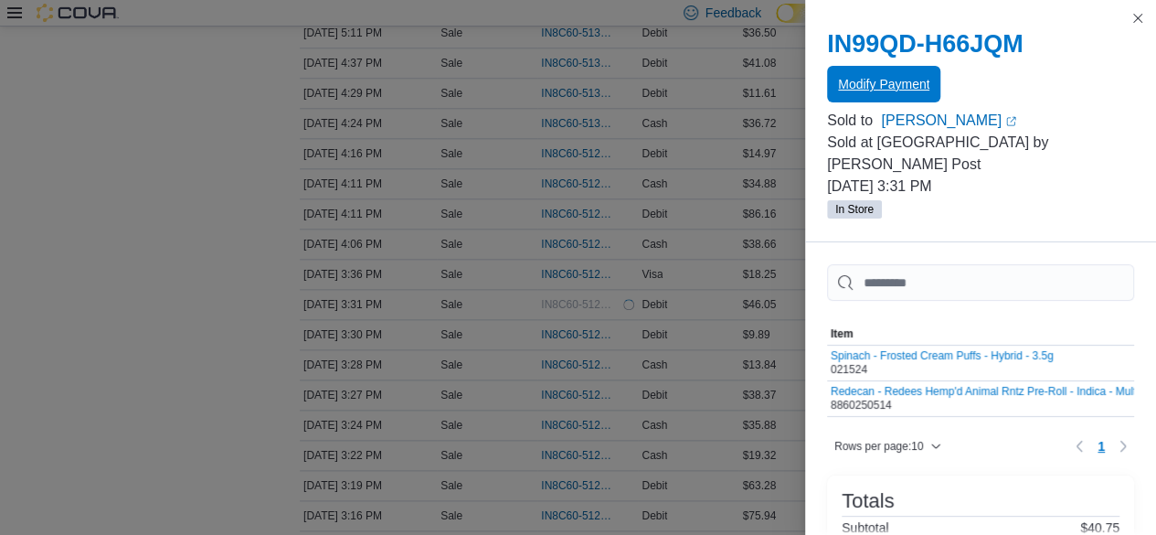
scroll to position [0, 0]
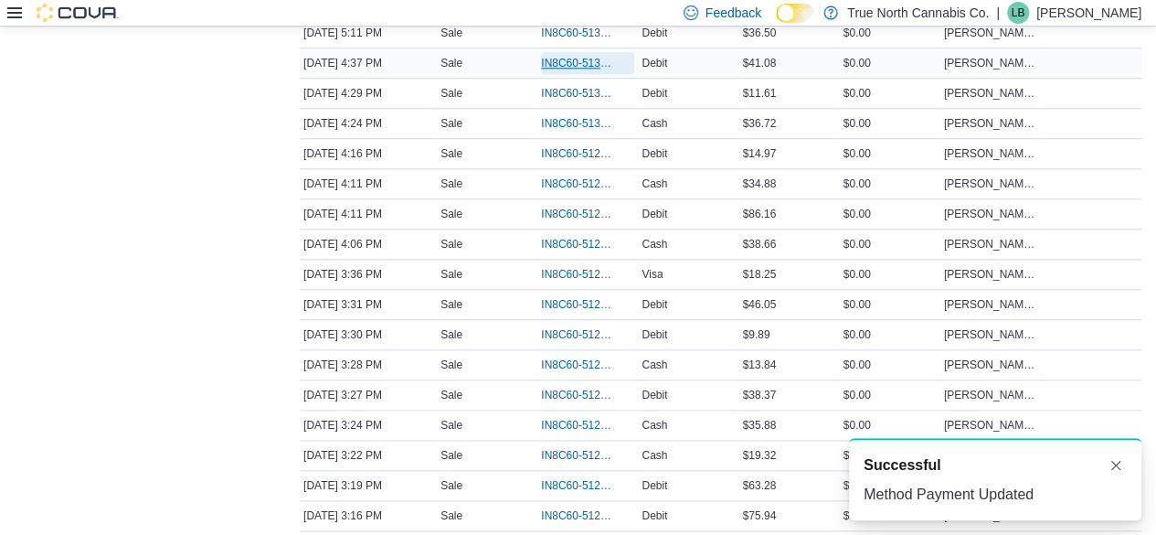
click at [594, 57] on span "IN8C60-5130118" at bounding box center [578, 63] width 75 height 15
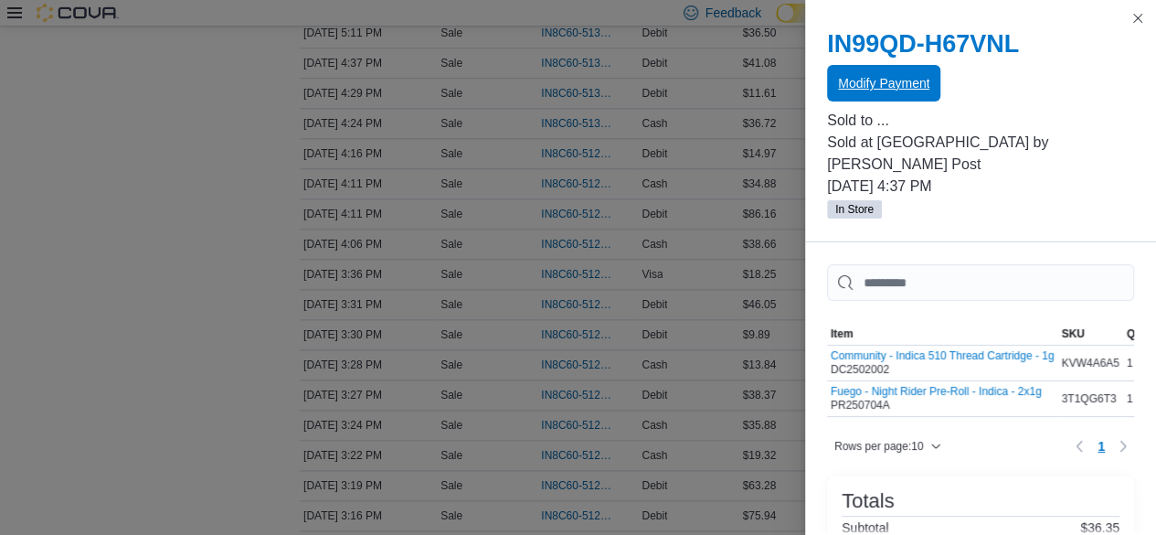
click at [852, 66] on div "Modify Payment" at bounding box center [980, 84] width 307 height 37
click at [918, 80] on span "Modify Payment" at bounding box center [883, 83] width 91 height 18
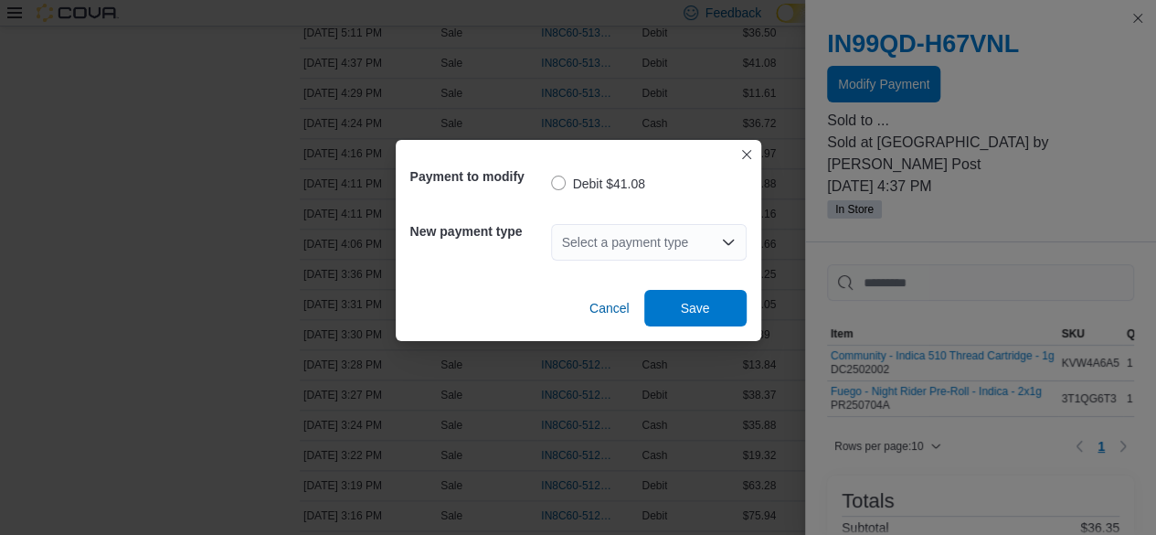
click at [702, 235] on div "Select a payment type" at bounding box center [649, 242] width 196 height 37
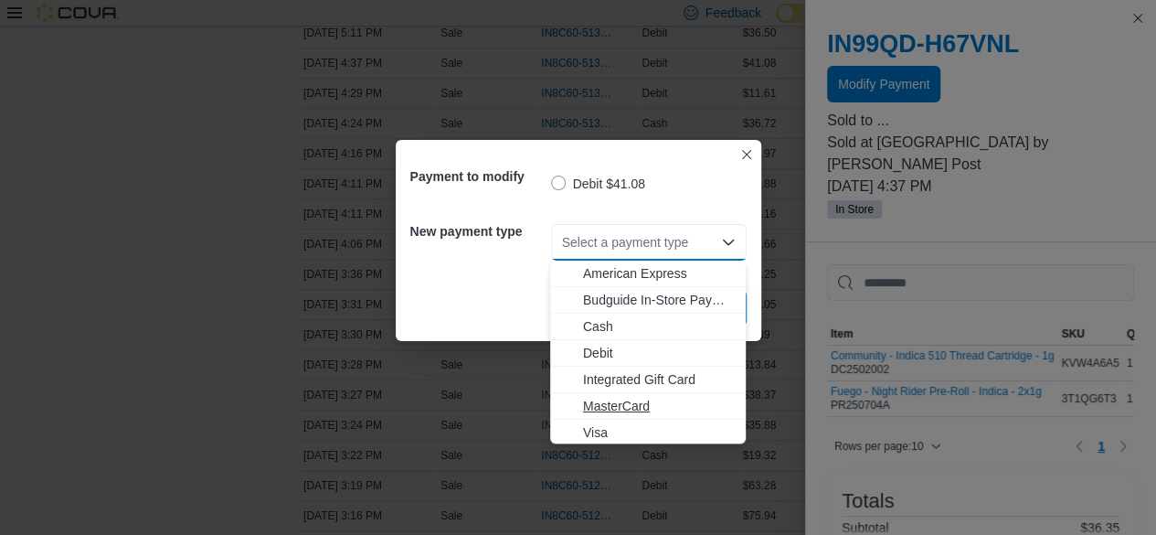
click at [671, 410] on span "MasterCard" at bounding box center [659, 406] width 152 height 18
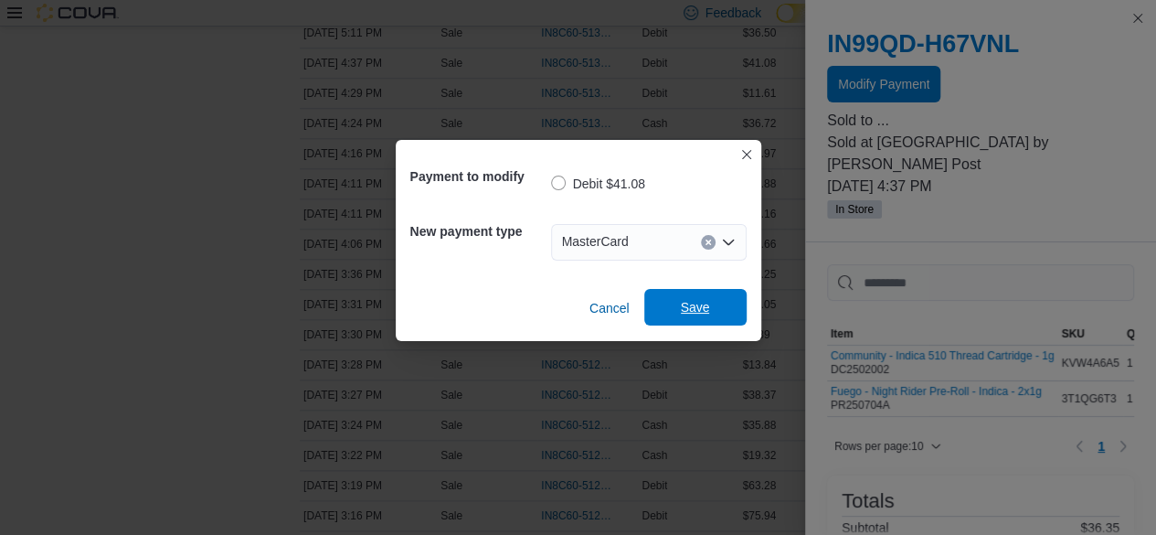
click at [695, 310] on span "Save" at bounding box center [695, 307] width 29 height 18
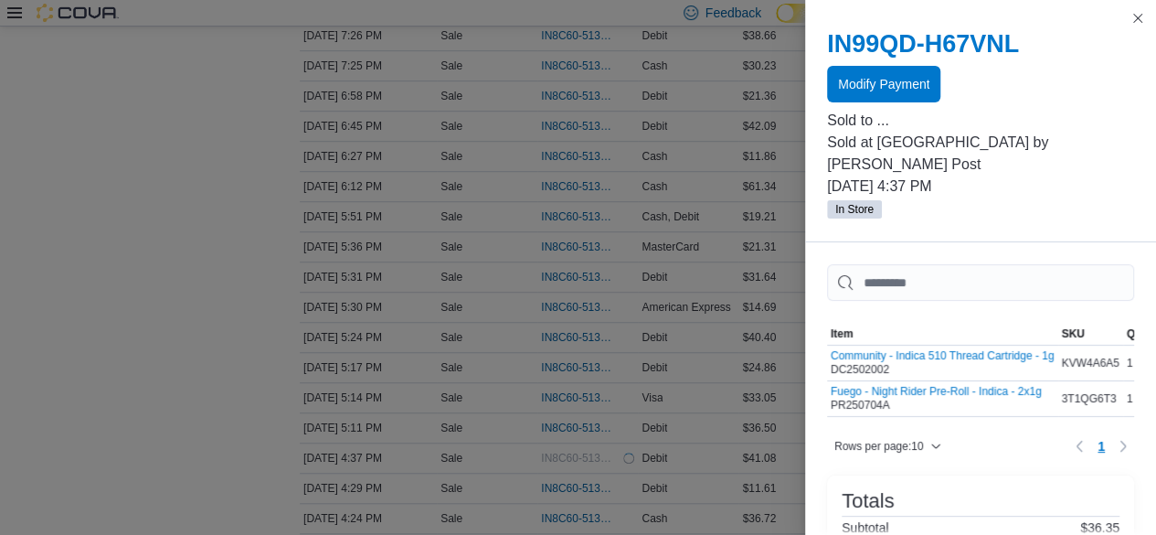
scroll to position [457, 0]
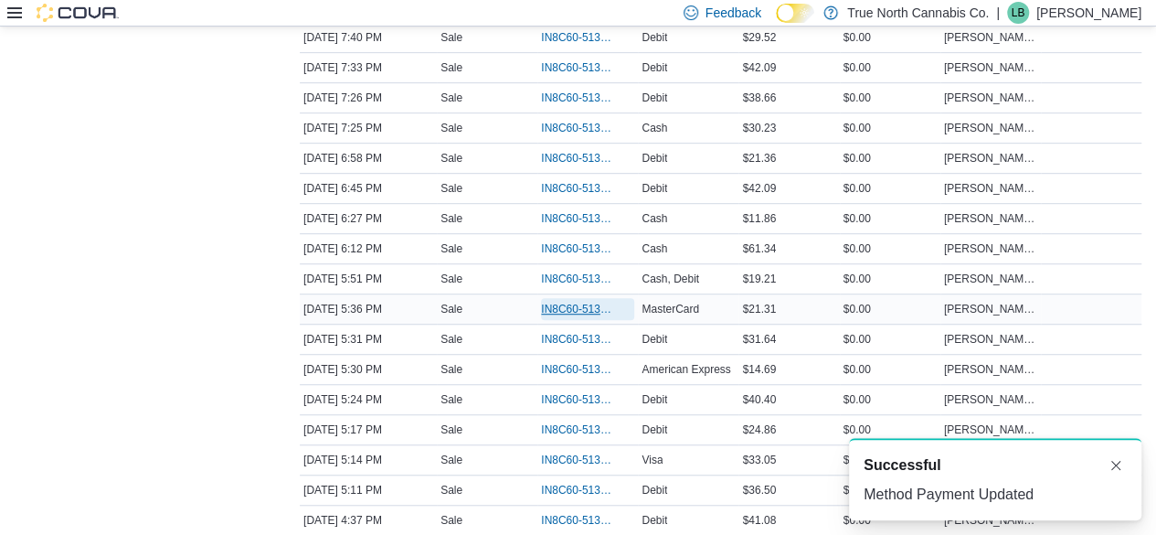
click at [587, 312] on span "IN8C60-5130535" at bounding box center [587, 309] width 93 height 22
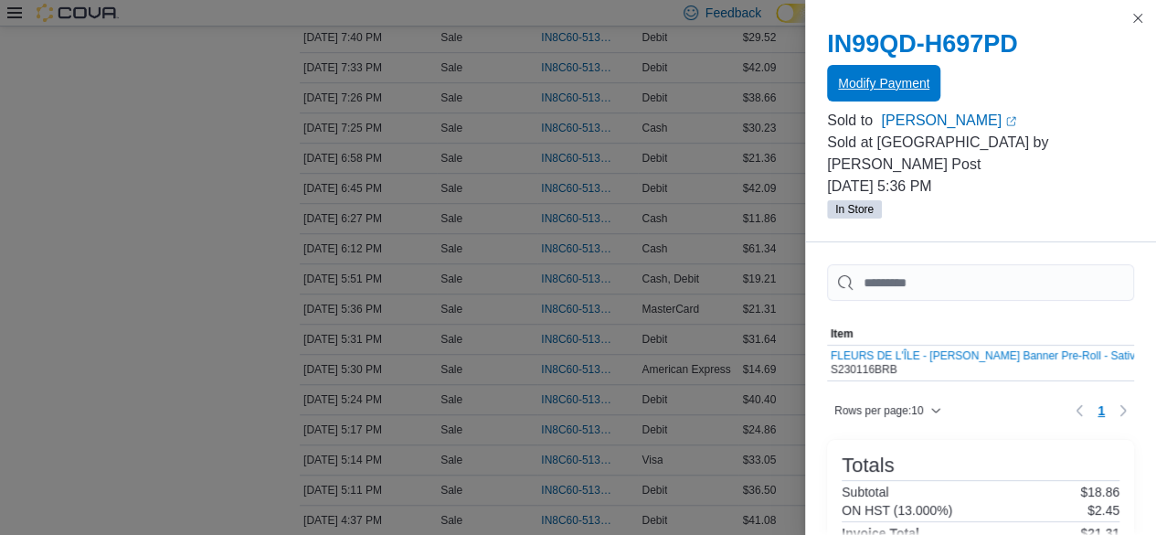
click at [899, 78] on span "Modify Payment" at bounding box center [883, 83] width 91 height 18
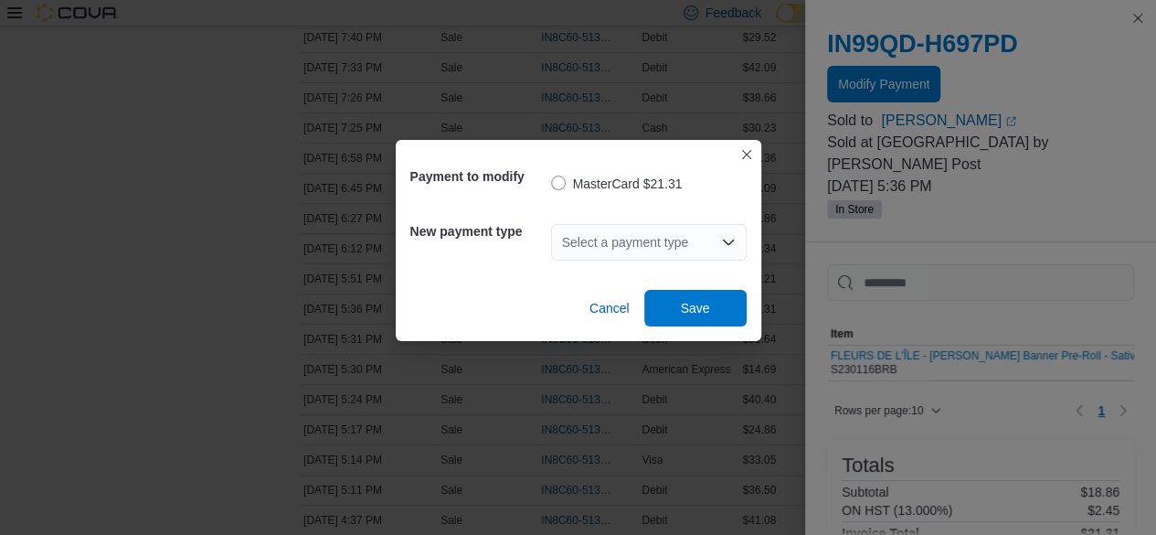
click at [592, 250] on div "Select a payment type" at bounding box center [649, 242] width 196 height 37
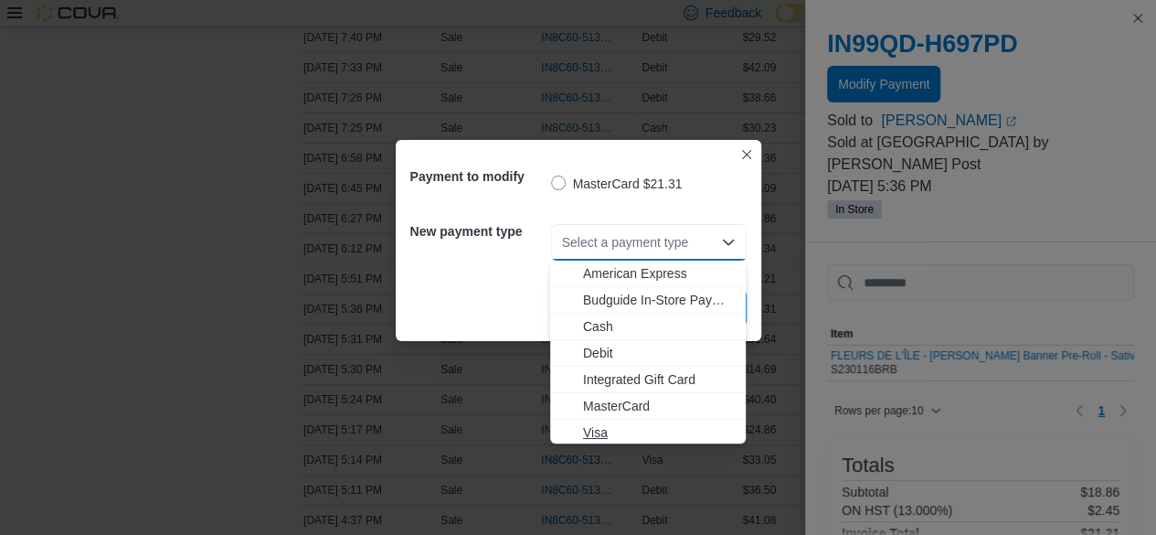
click at [624, 425] on span "Visa" at bounding box center [659, 432] width 152 height 18
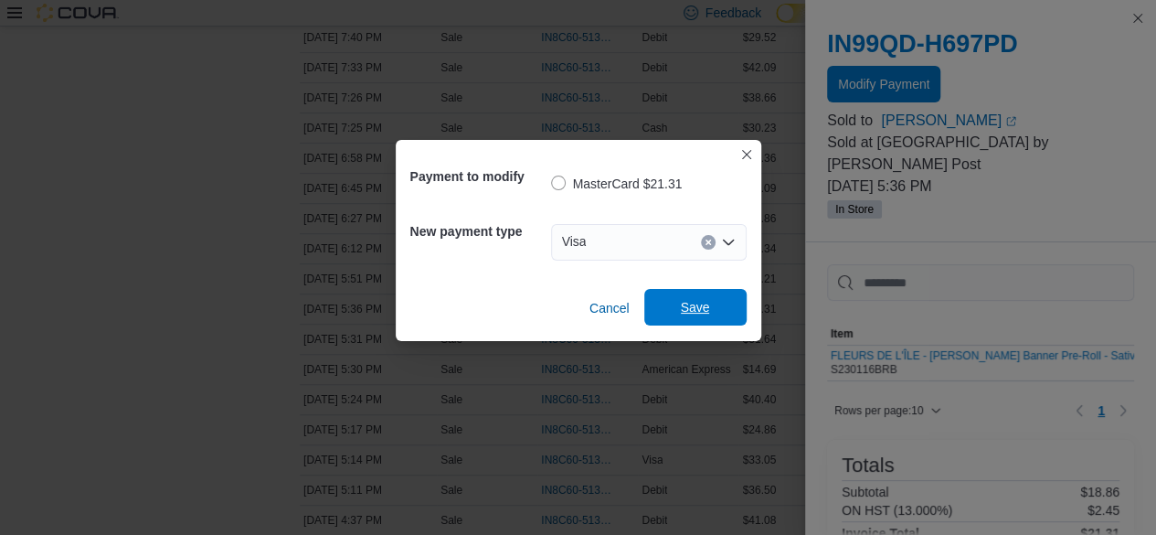
click at [698, 297] on span "Save" at bounding box center [695, 307] width 80 height 37
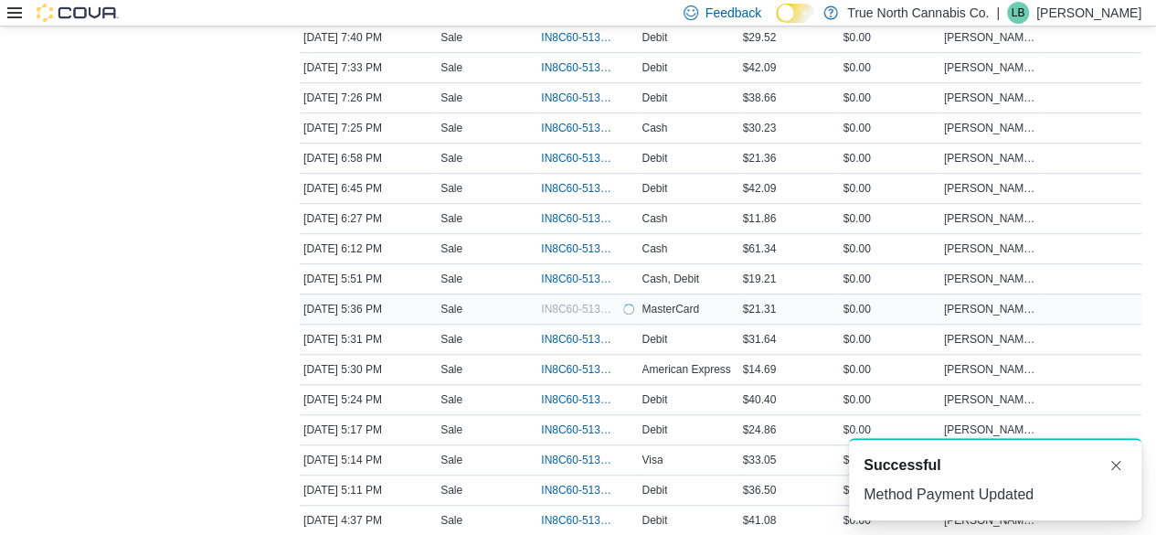
scroll to position [91, 0]
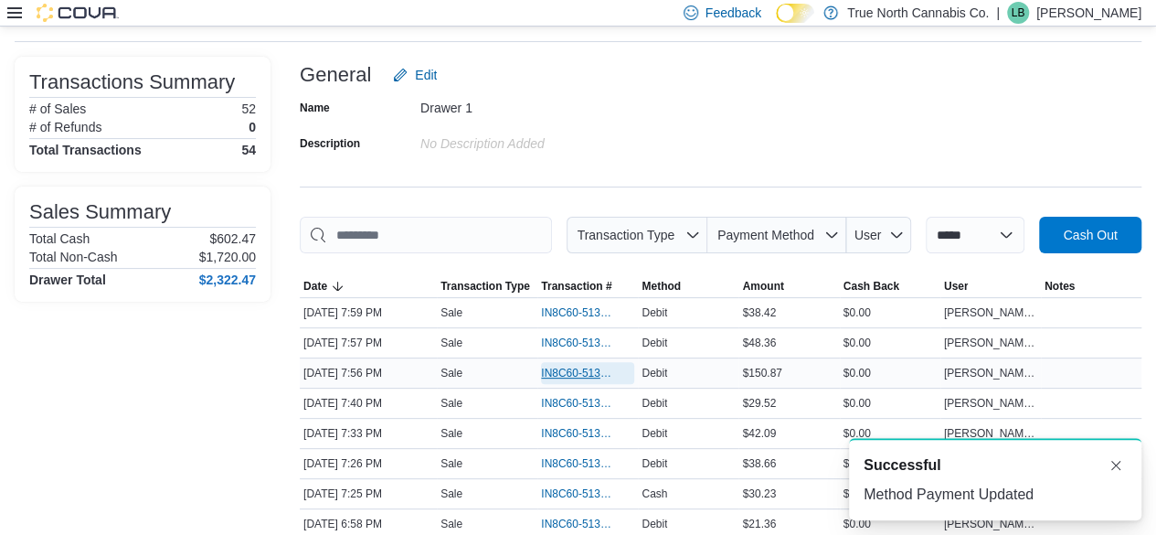
click at [604, 366] on span "IN8C60-5131360" at bounding box center [578, 373] width 75 height 15
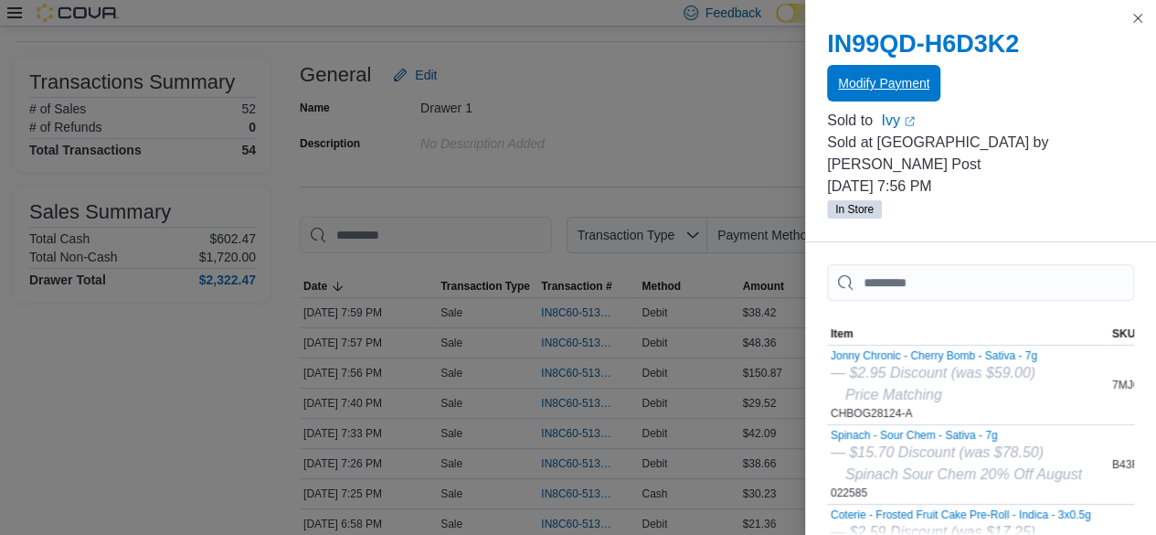
click at [852, 82] on span "Modify Payment" at bounding box center [883, 83] width 91 height 18
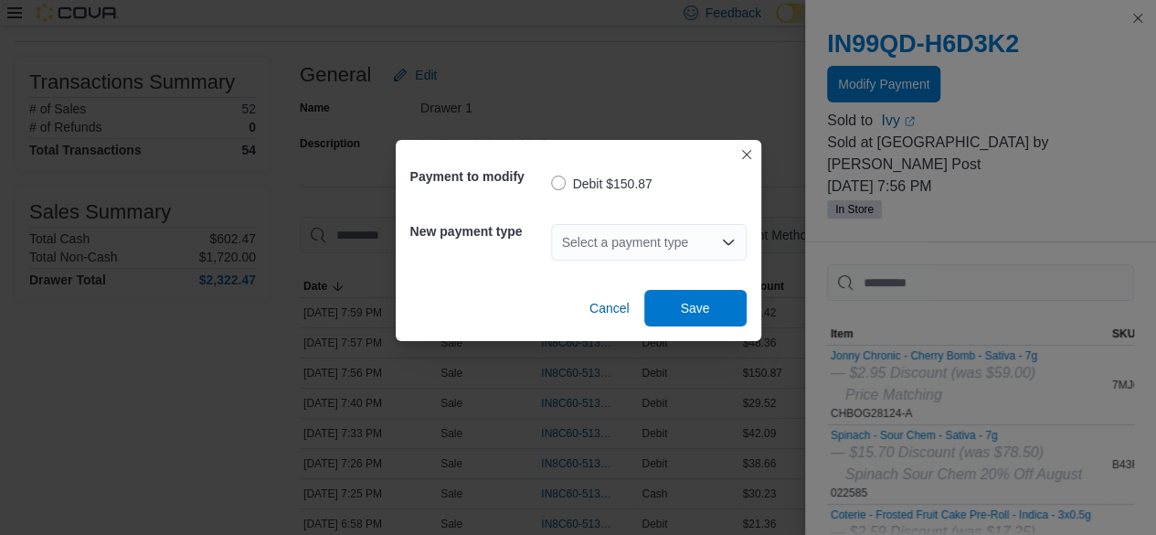
click at [629, 233] on div "Select a payment type" at bounding box center [649, 242] width 196 height 37
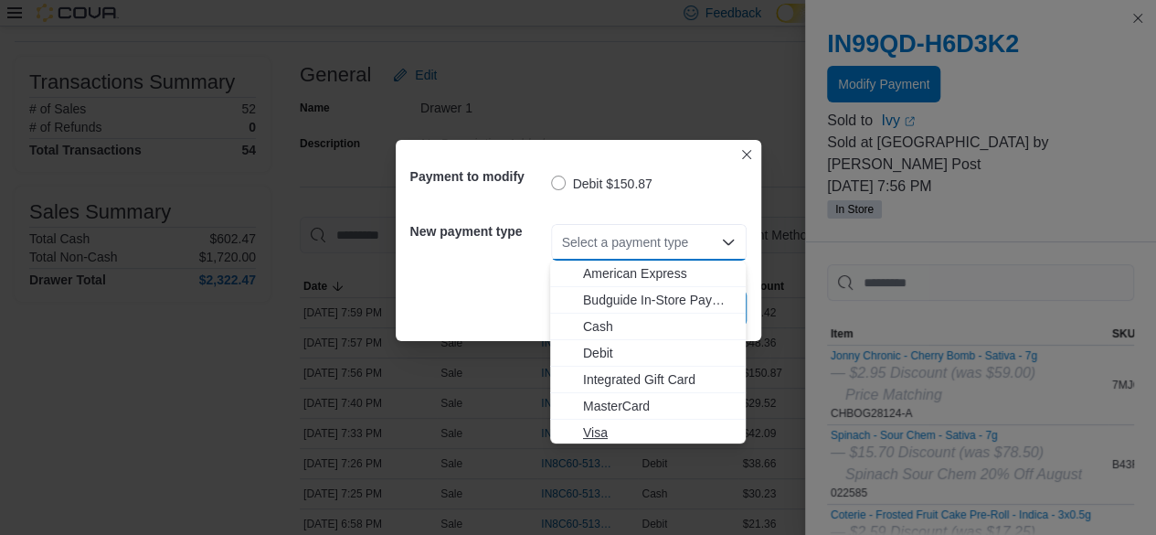
click at [635, 431] on span "Visa" at bounding box center [659, 432] width 152 height 18
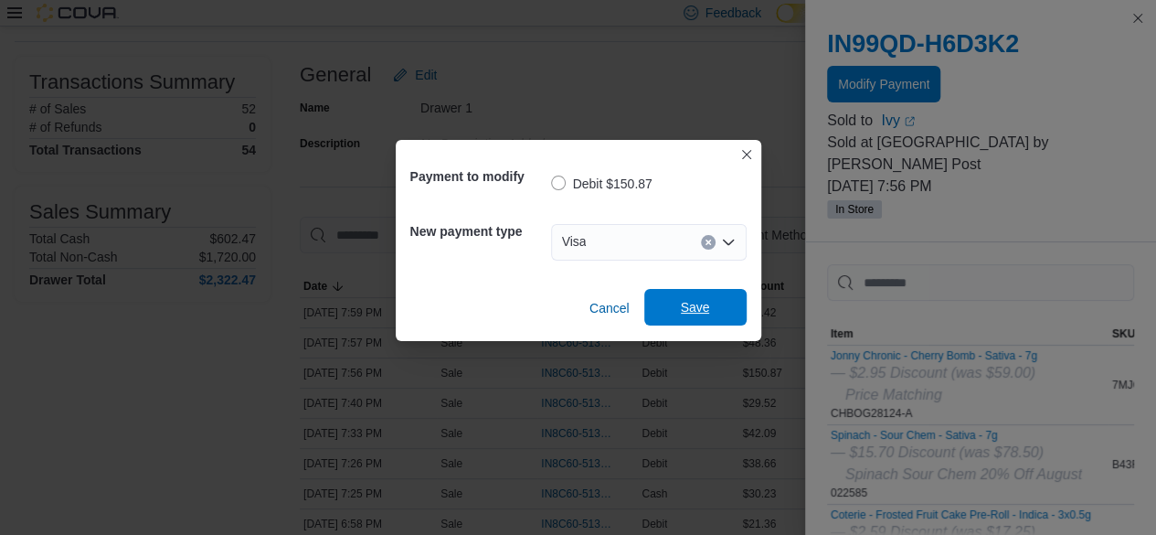
click at [734, 308] on span "Save" at bounding box center [695, 307] width 80 height 37
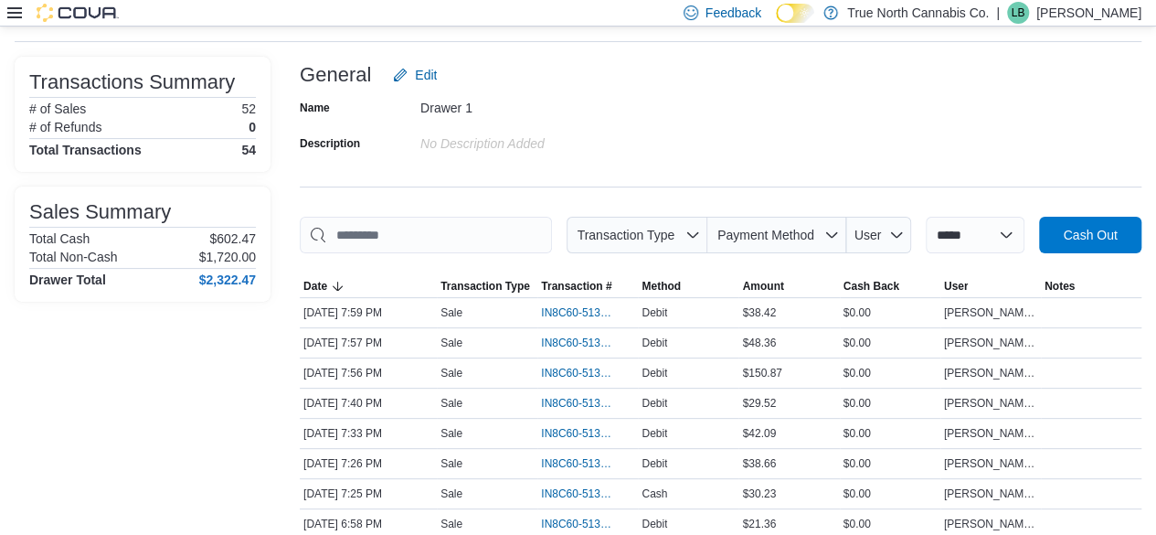
scroll to position [0, 0]
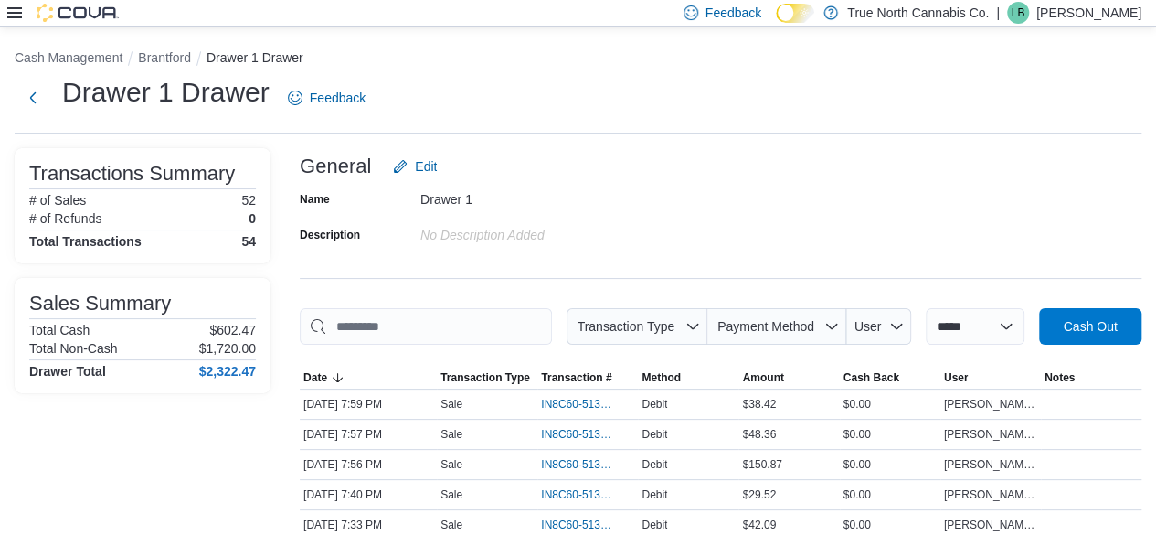
click at [20, 5] on div at bounding box center [63, 13] width 112 height 18
click at [13, 9] on icon at bounding box center [14, 12] width 15 height 15
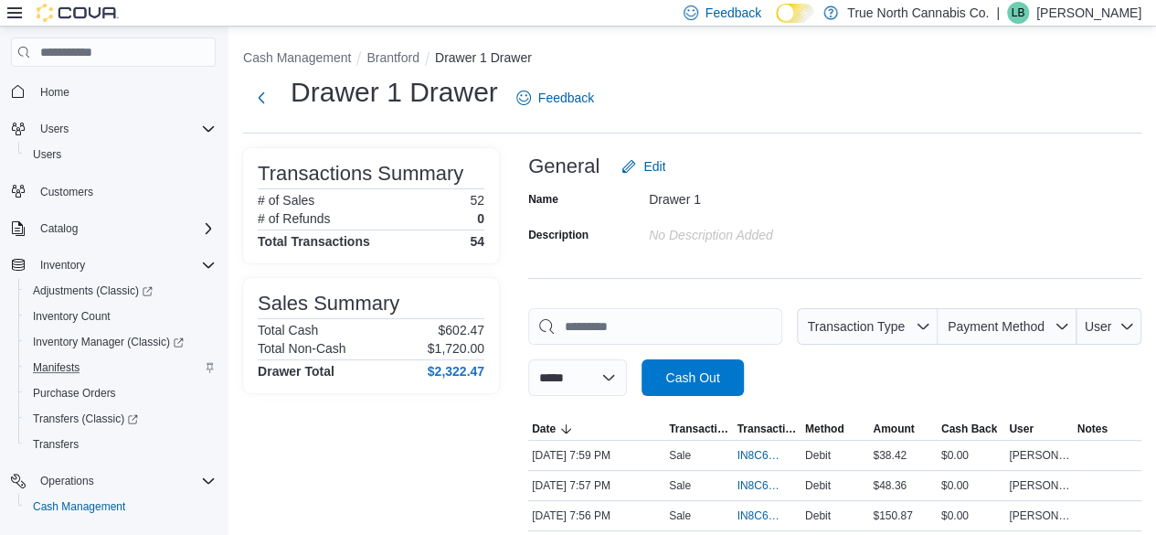
scroll to position [196, 0]
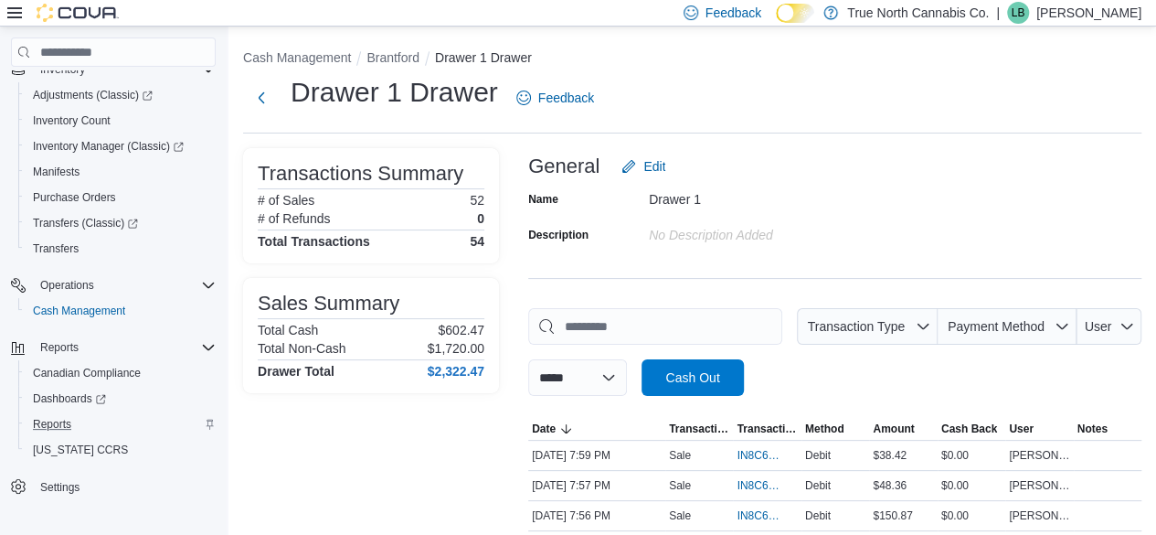
click at [97, 419] on div "Reports" at bounding box center [121, 424] width 190 height 22
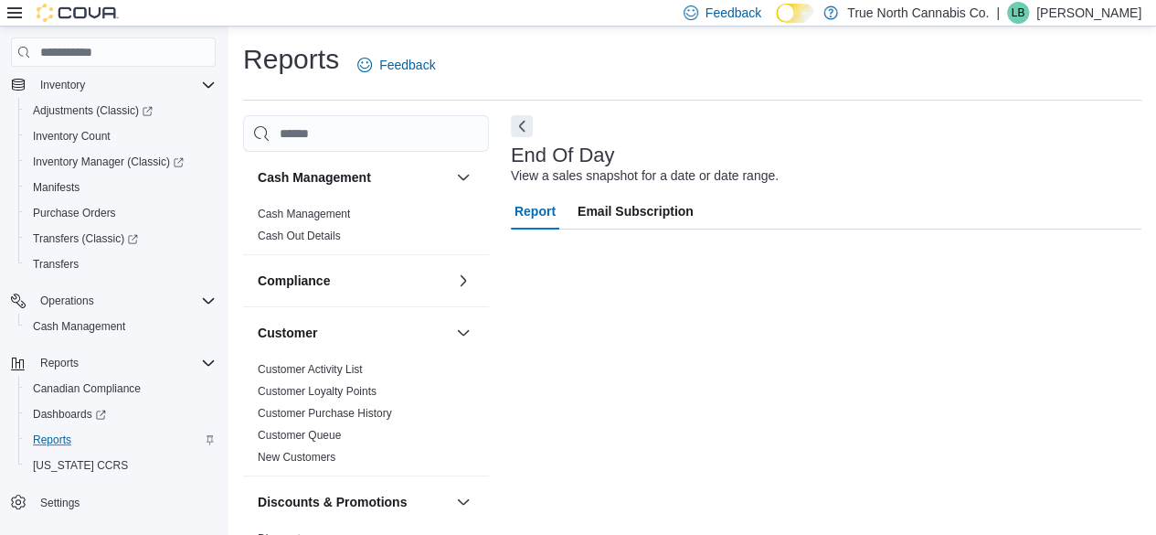
scroll to position [29, 0]
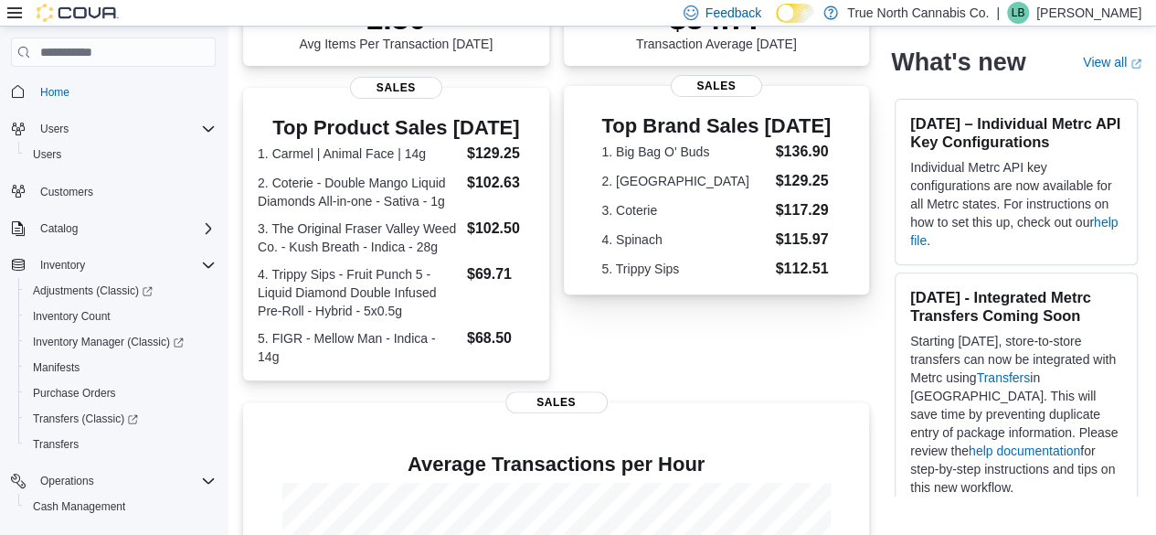
scroll to position [556, 0]
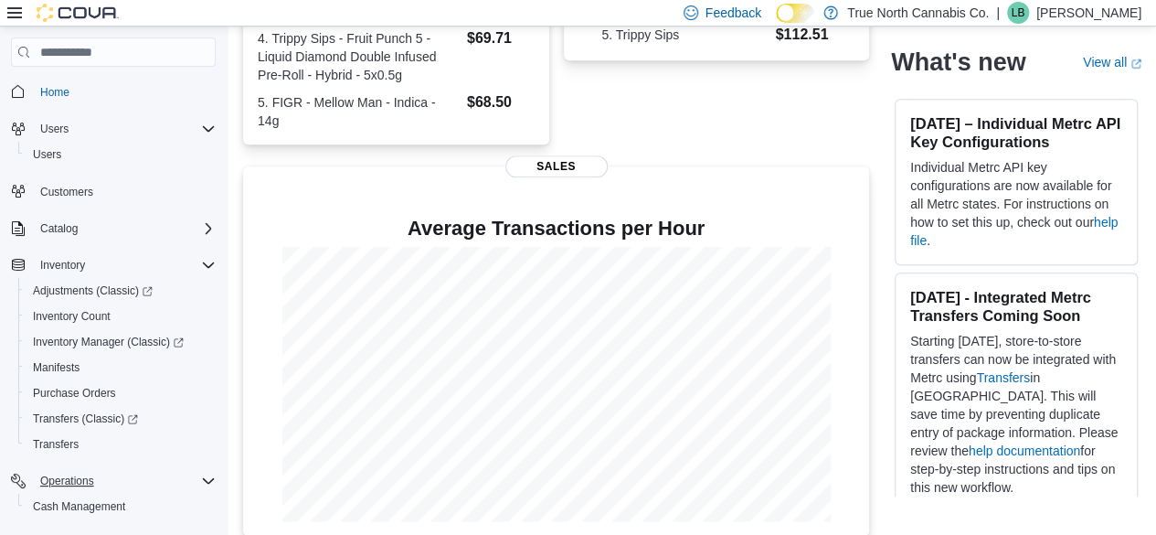
click at [83, 491] on button "Operations" at bounding box center [113, 481] width 219 height 26
click at [86, 509] on span "Cash Management" at bounding box center [79, 506] width 92 height 15
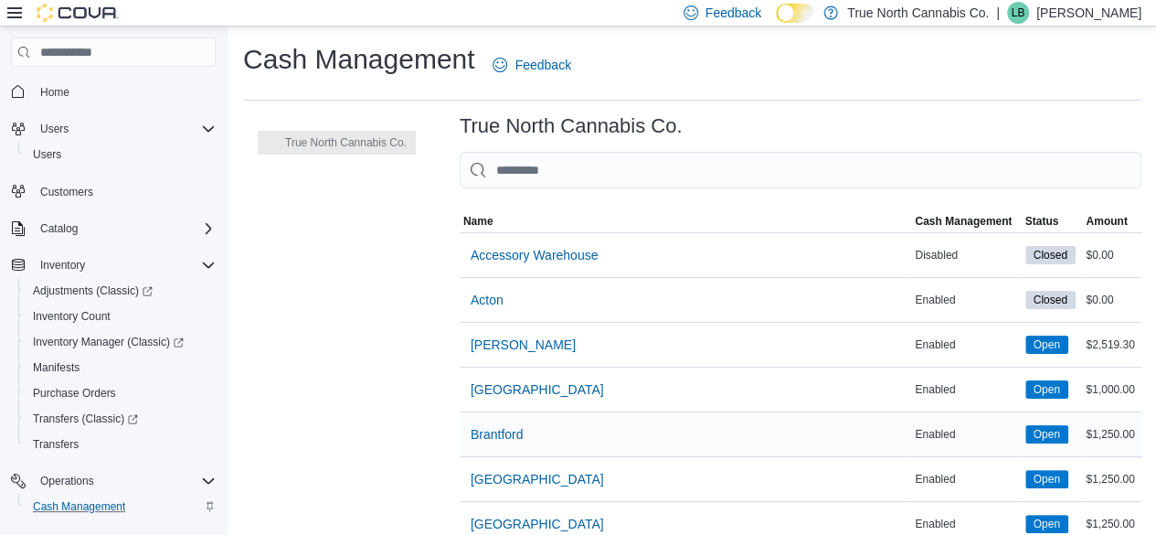
click at [530, 435] on div "Brantford" at bounding box center [686, 434] width 452 height 44
click at [503, 440] on span "Brantford" at bounding box center [497, 434] width 53 height 18
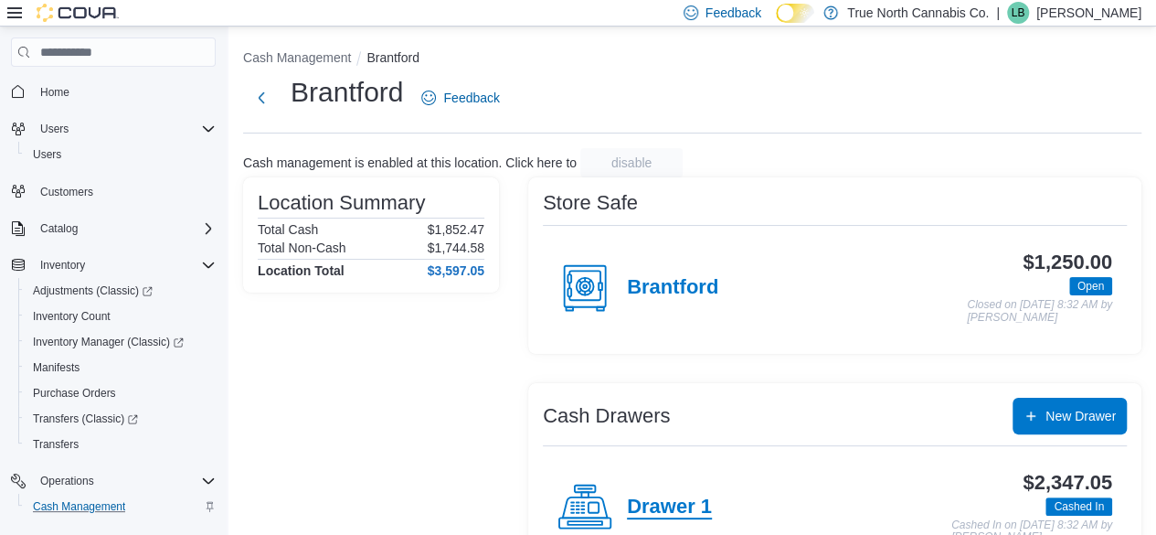
click at [660, 500] on h4 "Drawer 1" at bounding box center [669, 507] width 85 height 24
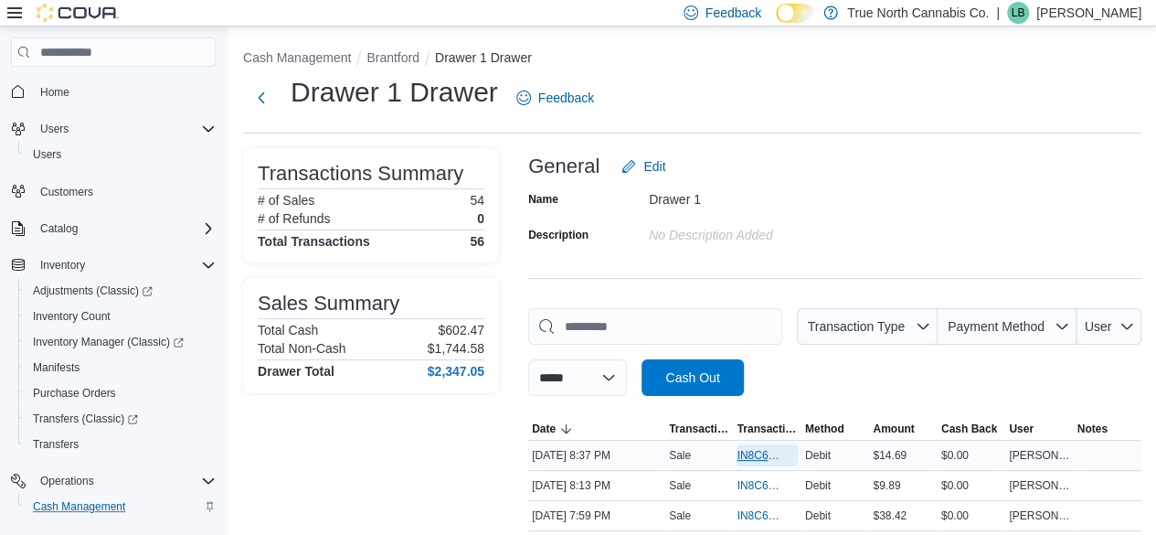
click at [750, 461] on span "IN8C60-5131605" at bounding box center [758, 455] width 42 height 15
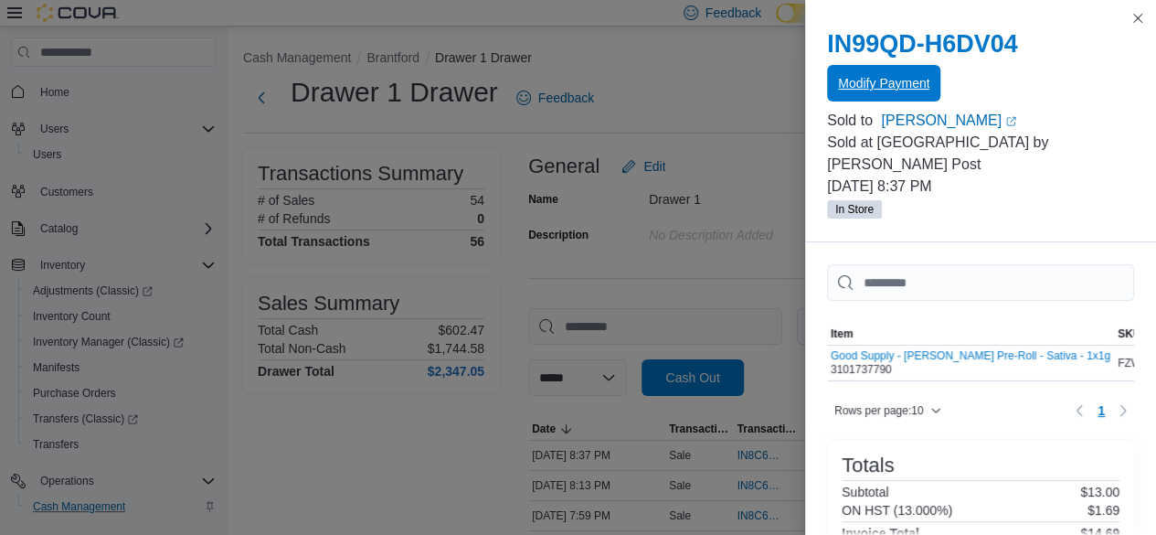
click at [867, 75] on span "Modify Payment" at bounding box center [883, 83] width 91 height 37
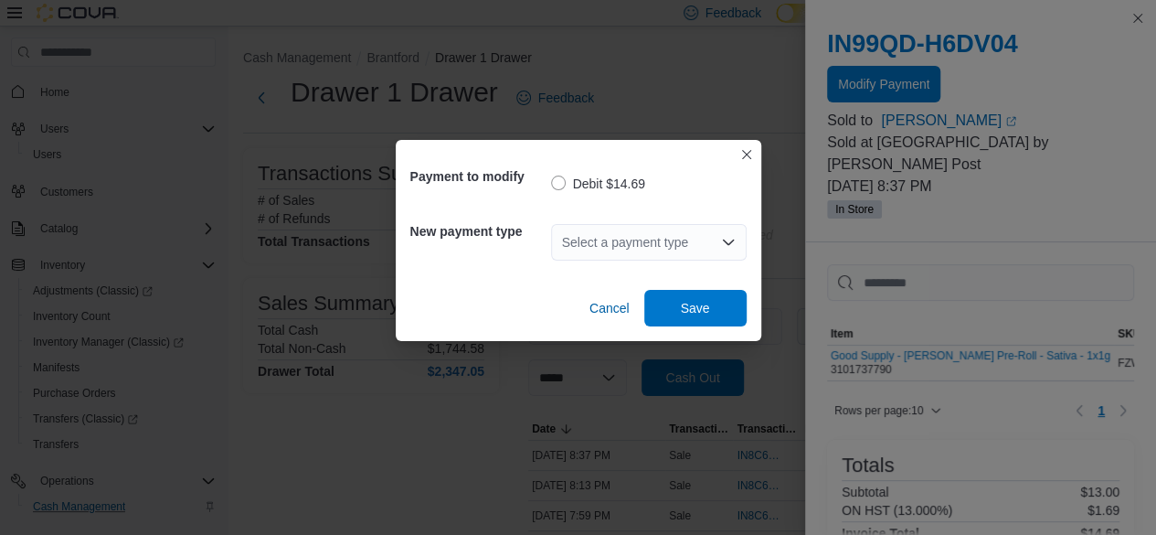
click at [634, 240] on div "Select a payment type" at bounding box center [649, 242] width 196 height 37
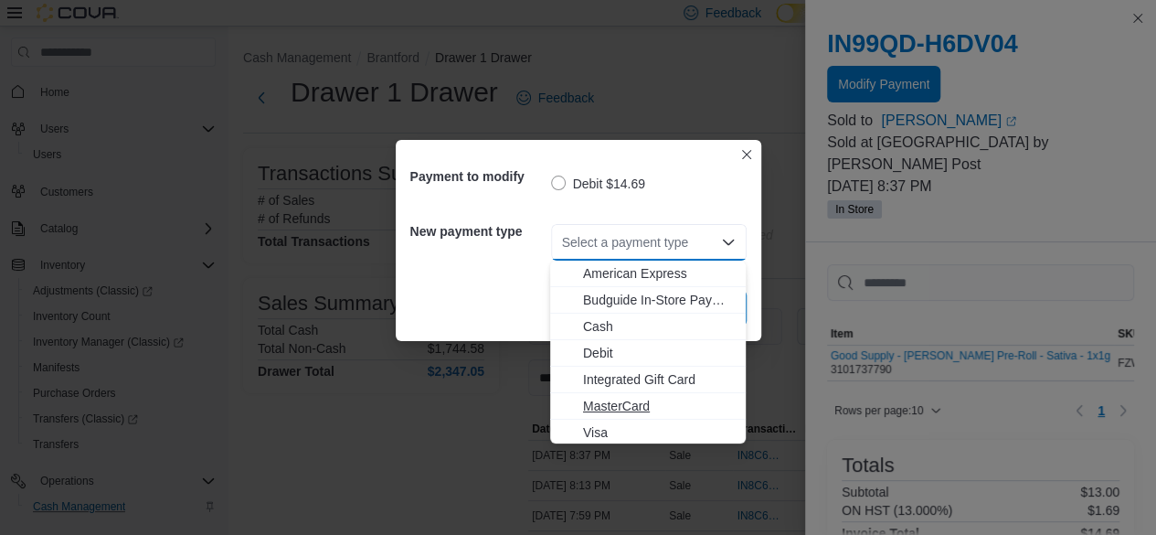
click at [624, 410] on span "MasterCard" at bounding box center [659, 406] width 152 height 18
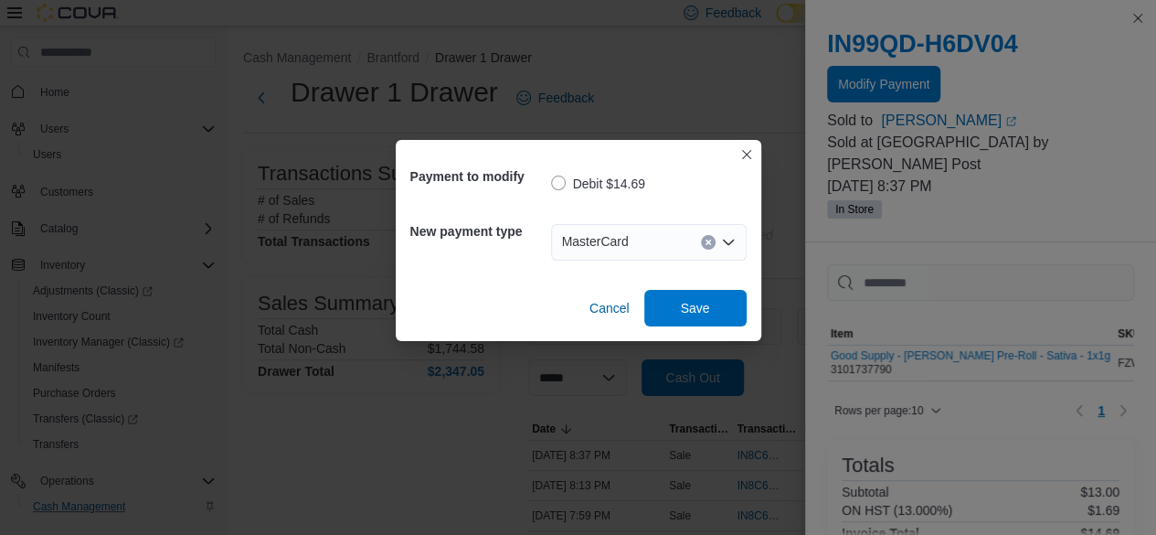
click at [697, 288] on div "Cancel Save" at bounding box center [578, 300] width 336 height 51
click at [697, 302] on span "Save" at bounding box center [695, 307] width 29 height 18
